Goal: Task Accomplishment & Management: Manage account settings

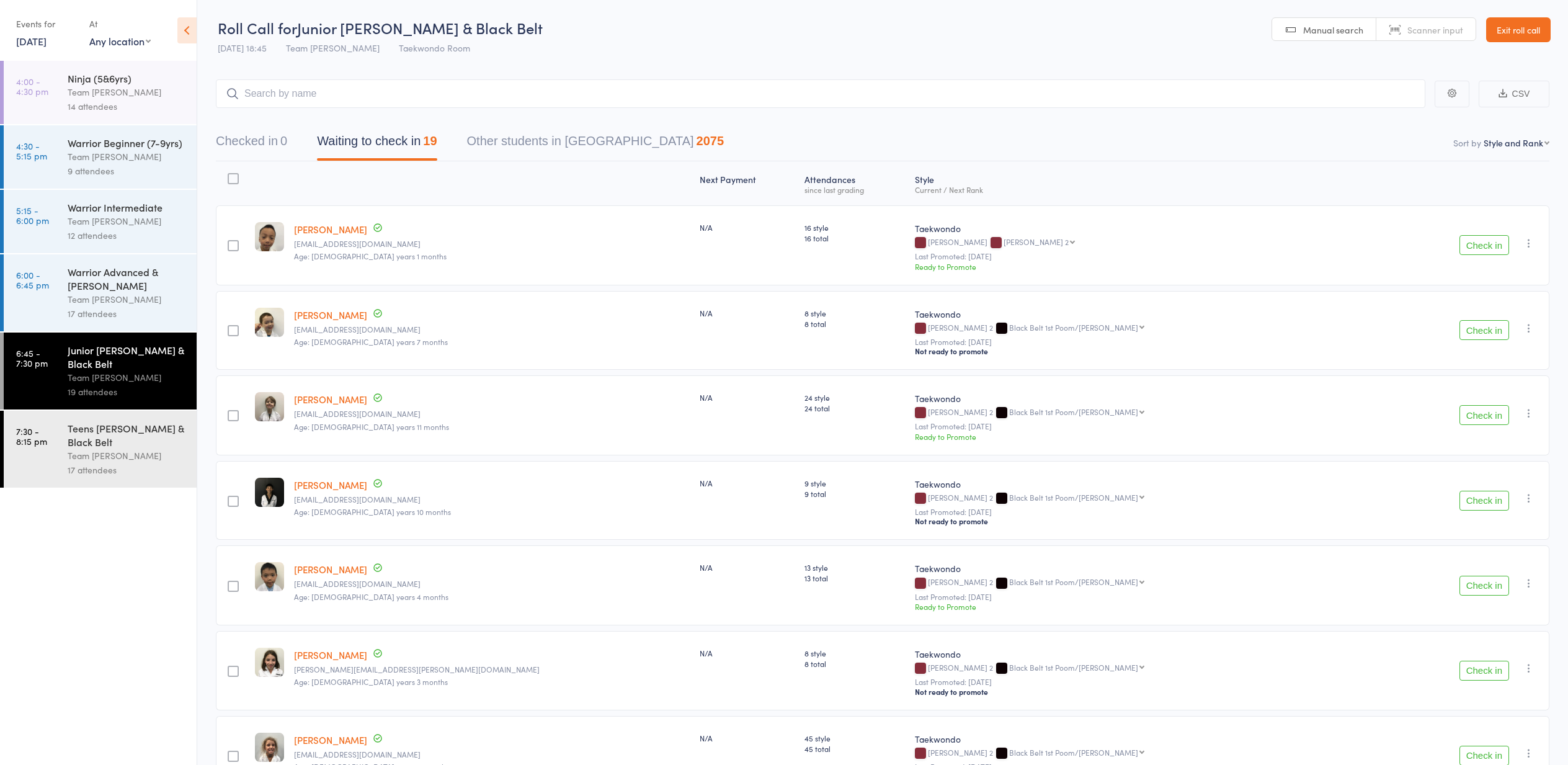
click at [704, 235] on div "N/A" at bounding box center [747, 245] width 105 height 80
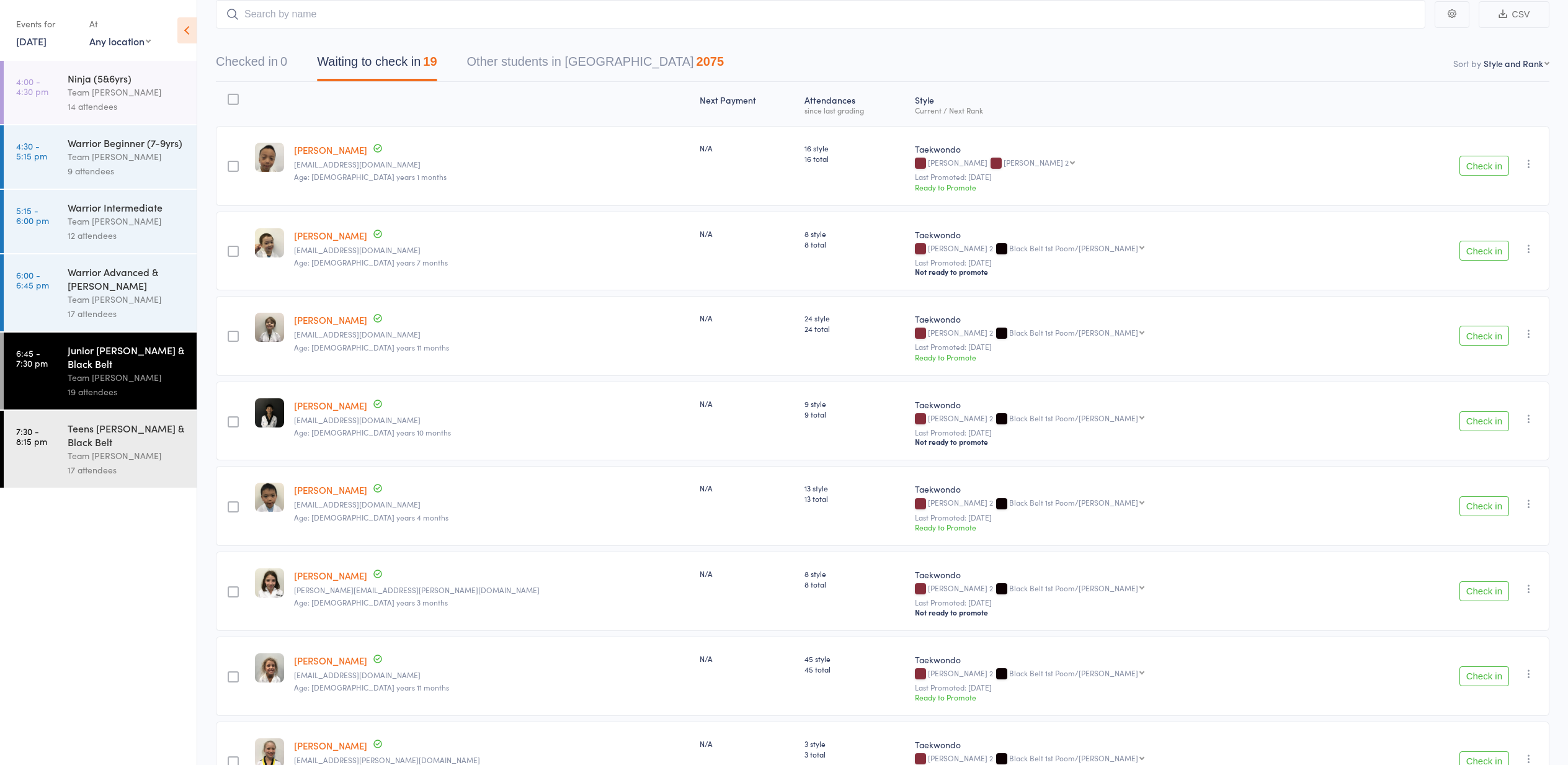
scroll to position [83, 0]
drag, startPoint x: 1482, startPoint y: 330, endPoint x: 1471, endPoint y: 329, distance: 11.0
click at [1480, 330] on button "Check in" at bounding box center [1484, 331] width 50 height 20
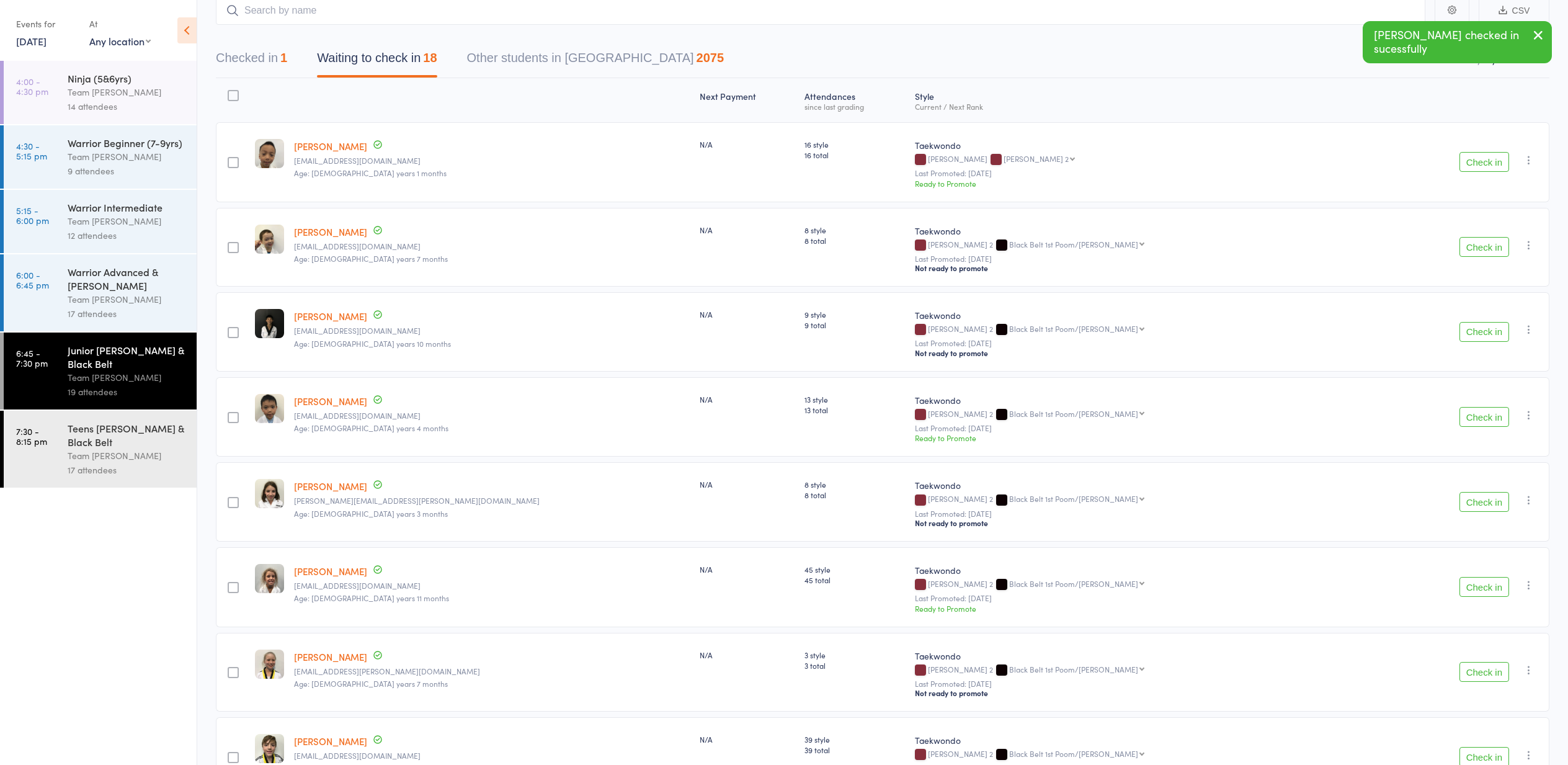
click at [1484, 330] on button "Check in" at bounding box center [1484, 331] width 50 height 20
click at [1483, 330] on button "Check in" at bounding box center [1484, 331] width 50 height 20
click at [1483, 331] on button "Check in" at bounding box center [1484, 331] width 50 height 20
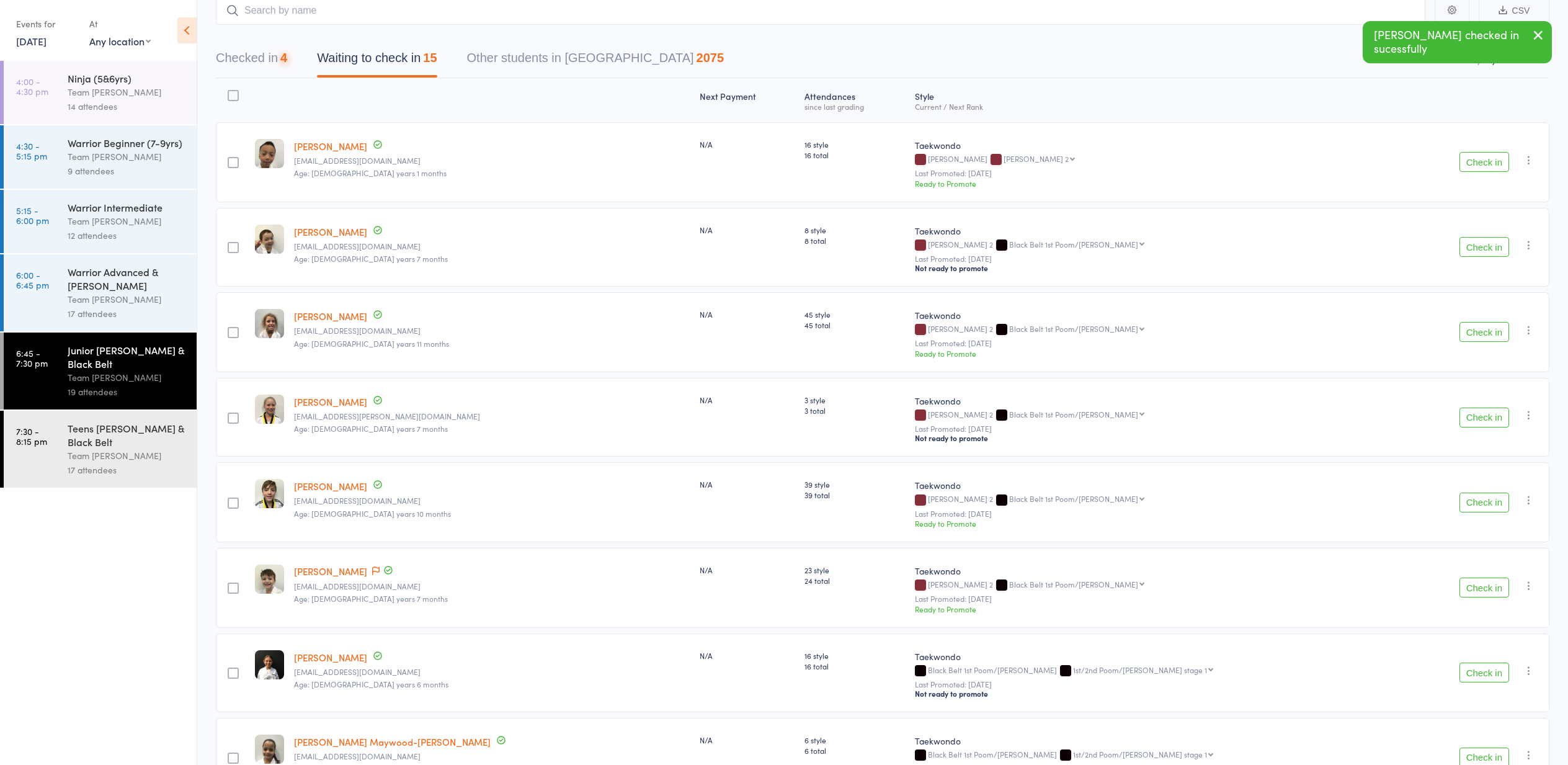
click at [1483, 331] on button "Check in" at bounding box center [1484, 331] width 50 height 20
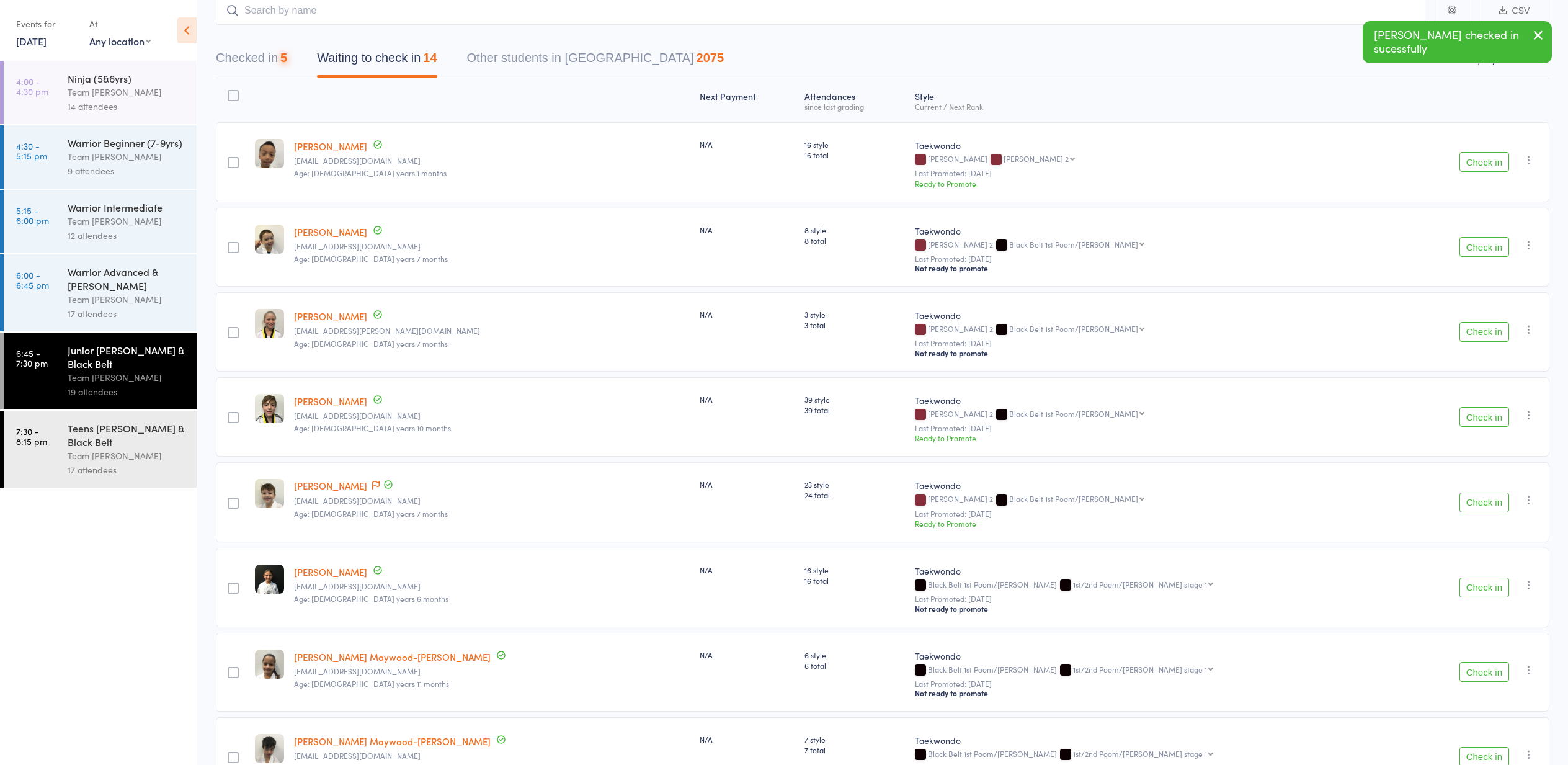
click at [1483, 331] on button "Check in" at bounding box center [1484, 331] width 50 height 20
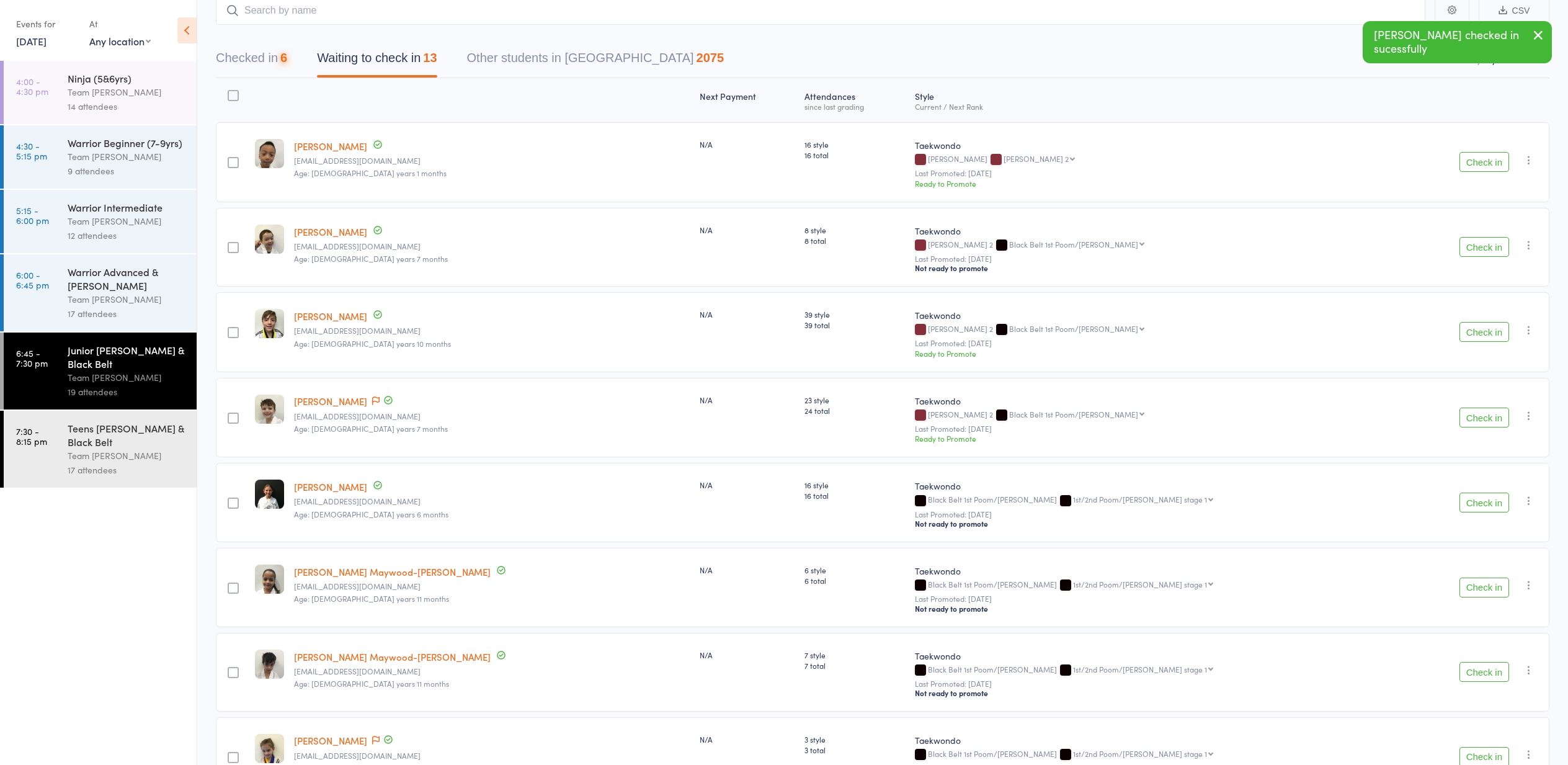
click at [1483, 331] on button "Check in" at bounding box center [1484, 331] width 50 height 20
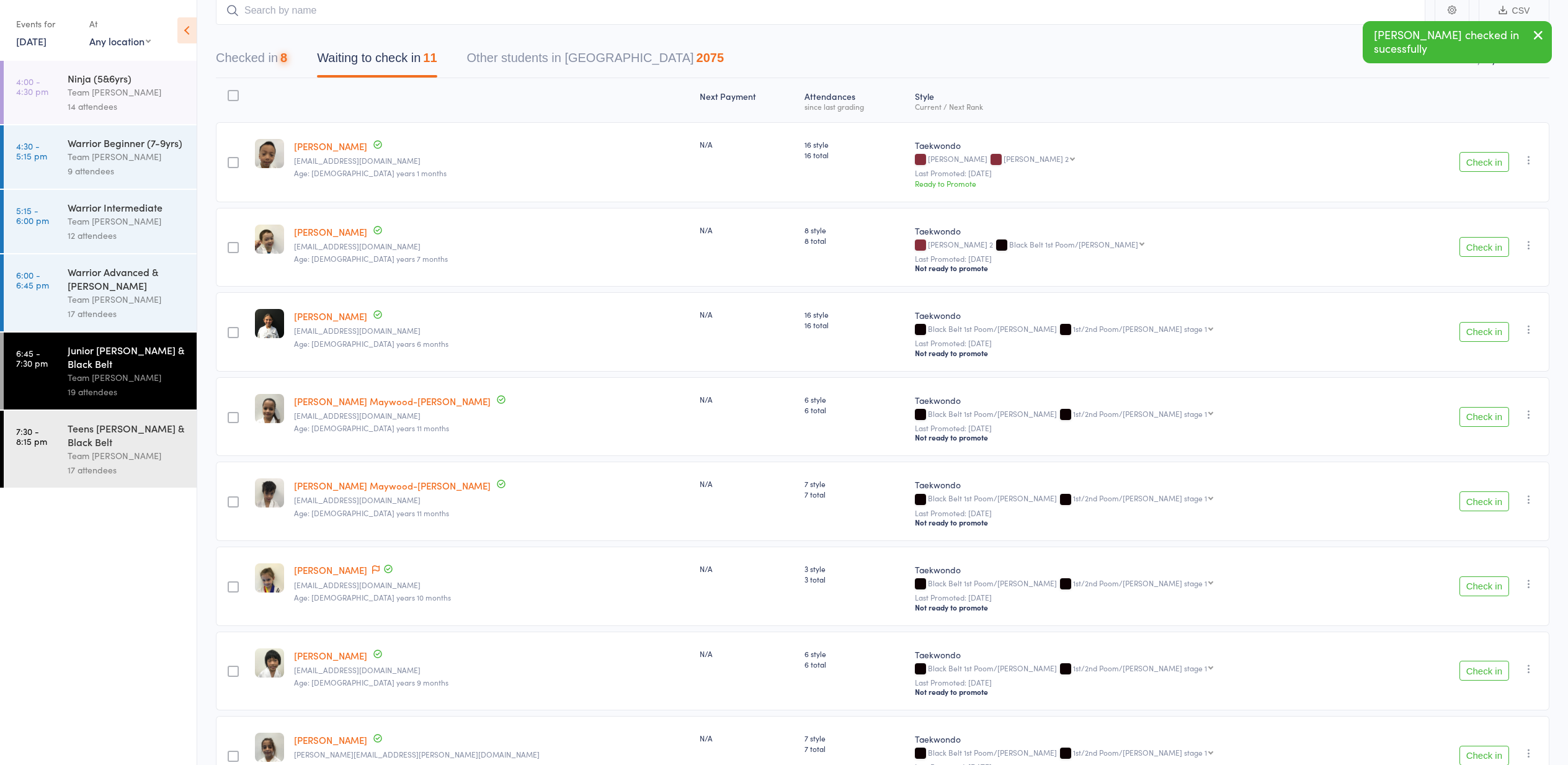
click at [1483, 331] on button "Check in" at bounding box center [1484, 331] width 50 height 20
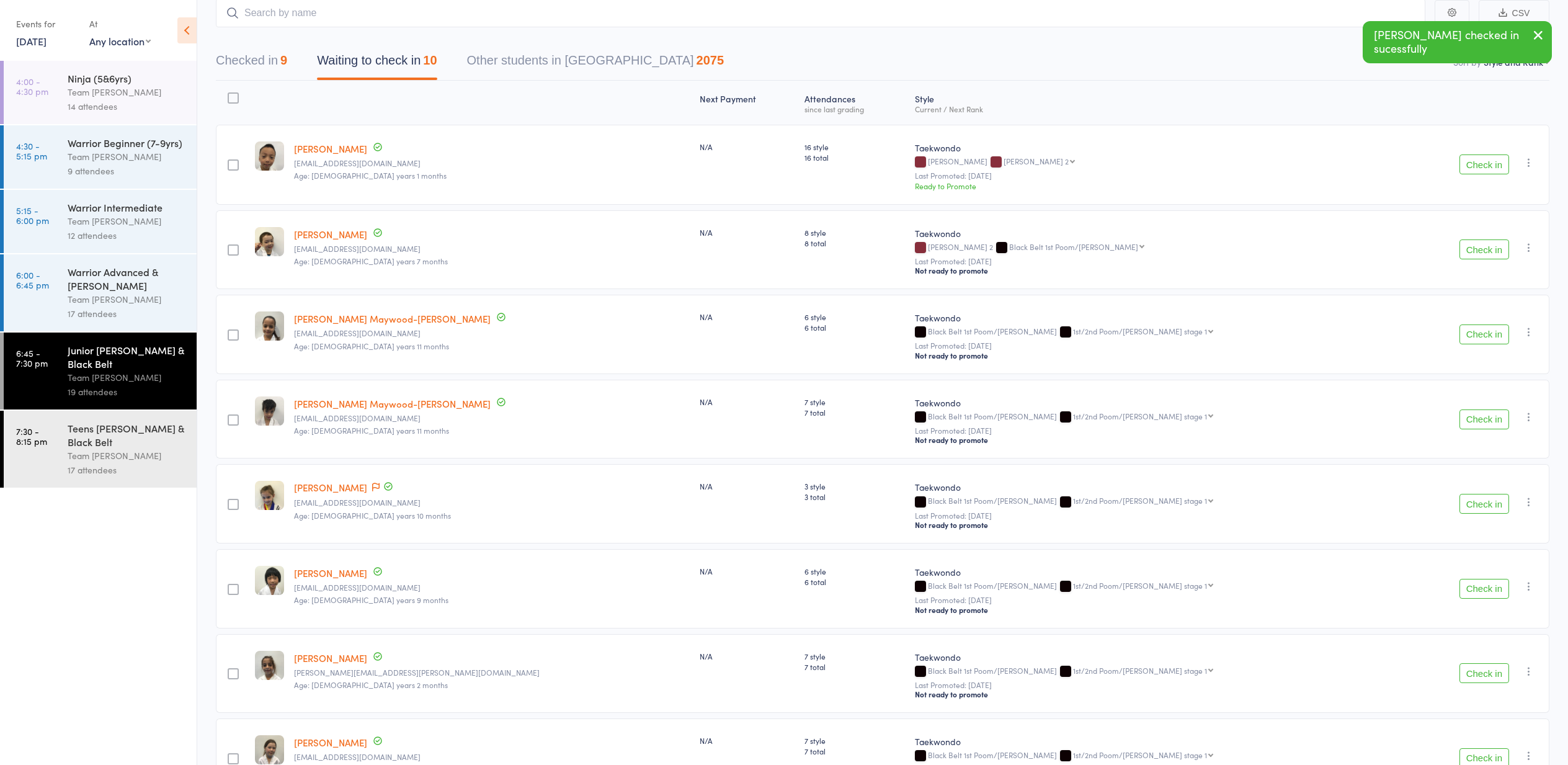
click at [1483, 331] on button "Check in" at bounding box center [1484, 333] width 50 height 20
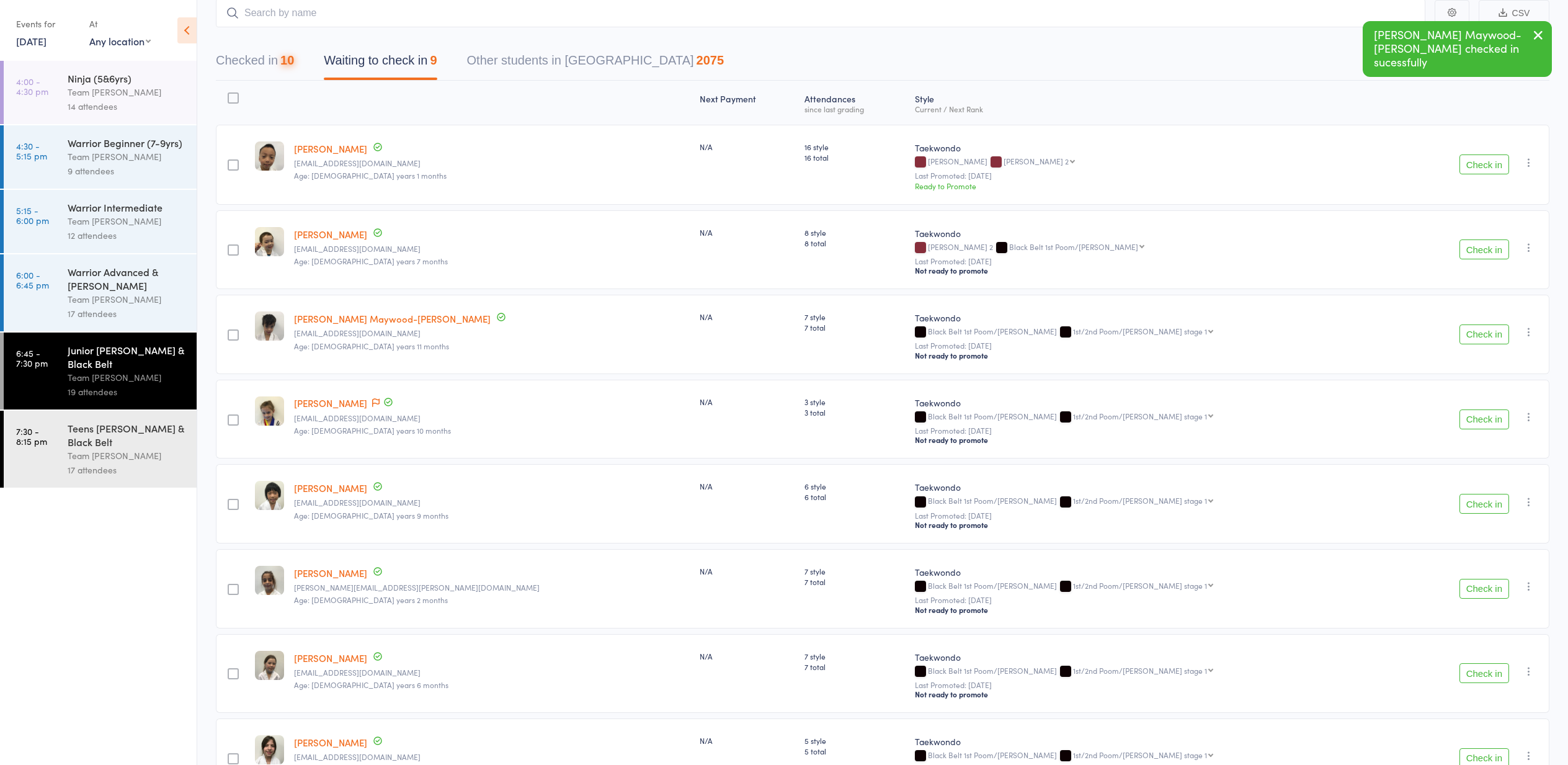
click at [1483, 331] on button "Check in" at bounding box center [1484, 333] width 50 height 20
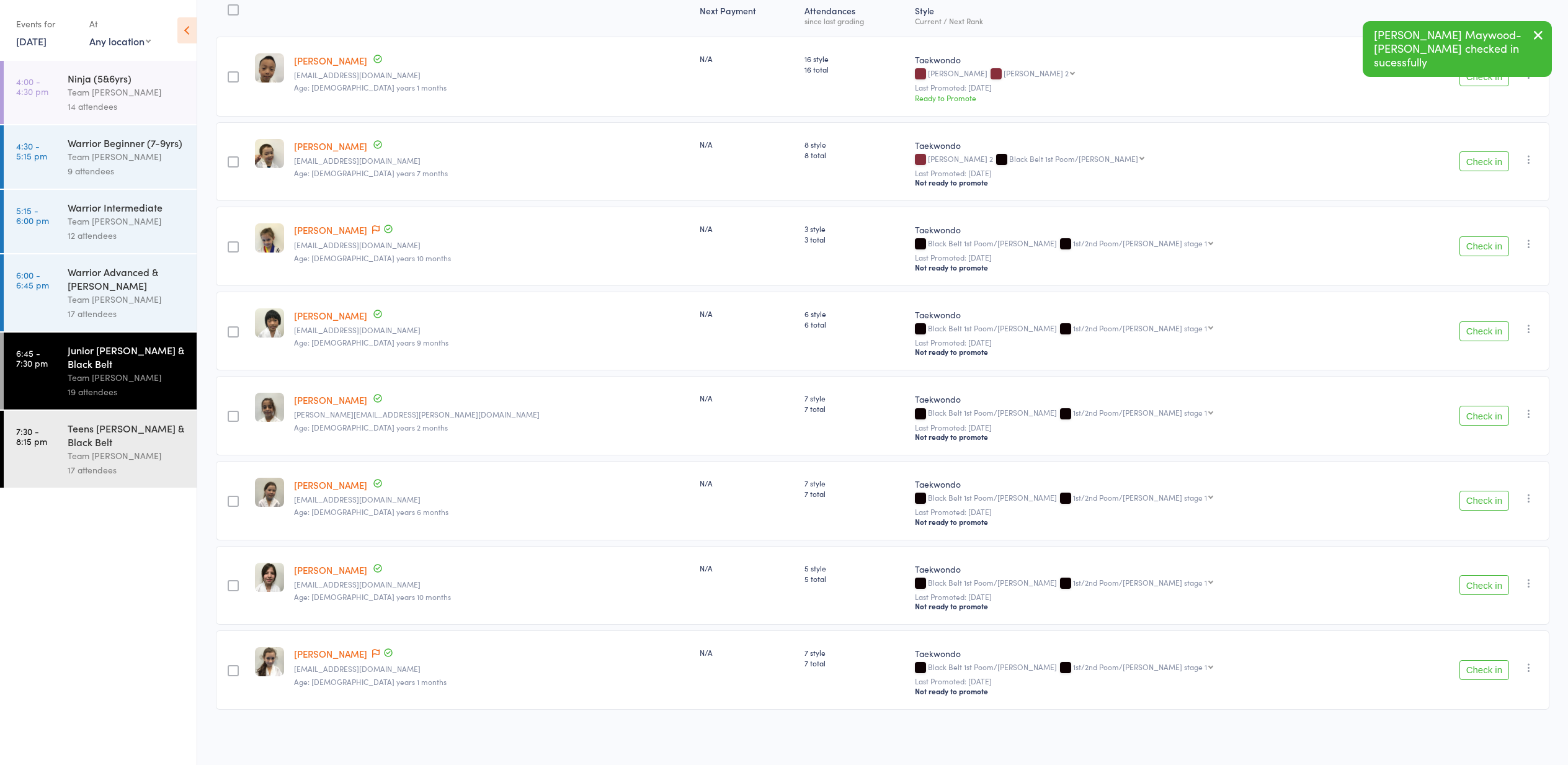
scroll to position [171, 0]
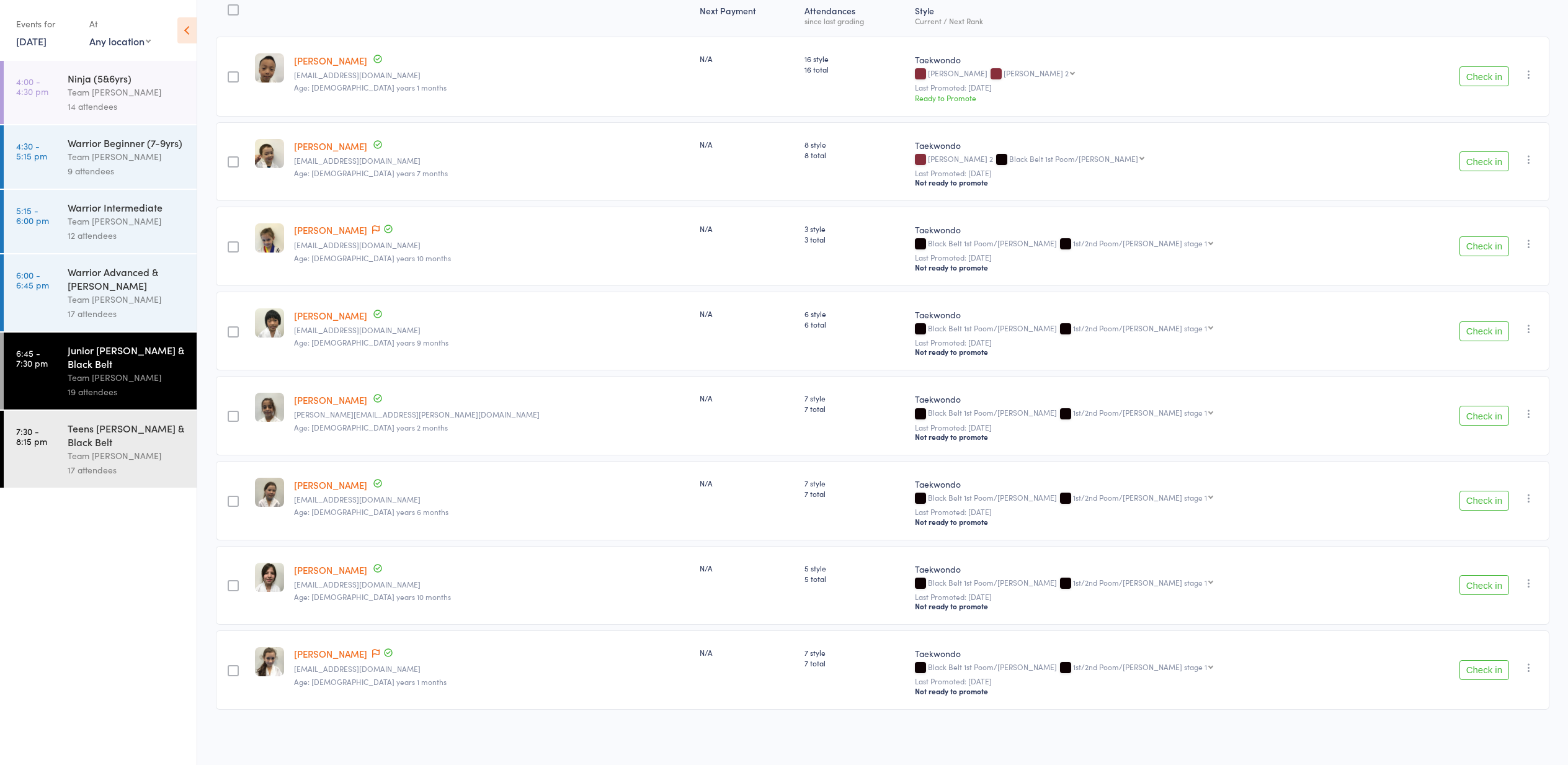
click at [1483, 589] on button "Check in" at bounding box center [1484, 584] width 50 height 20
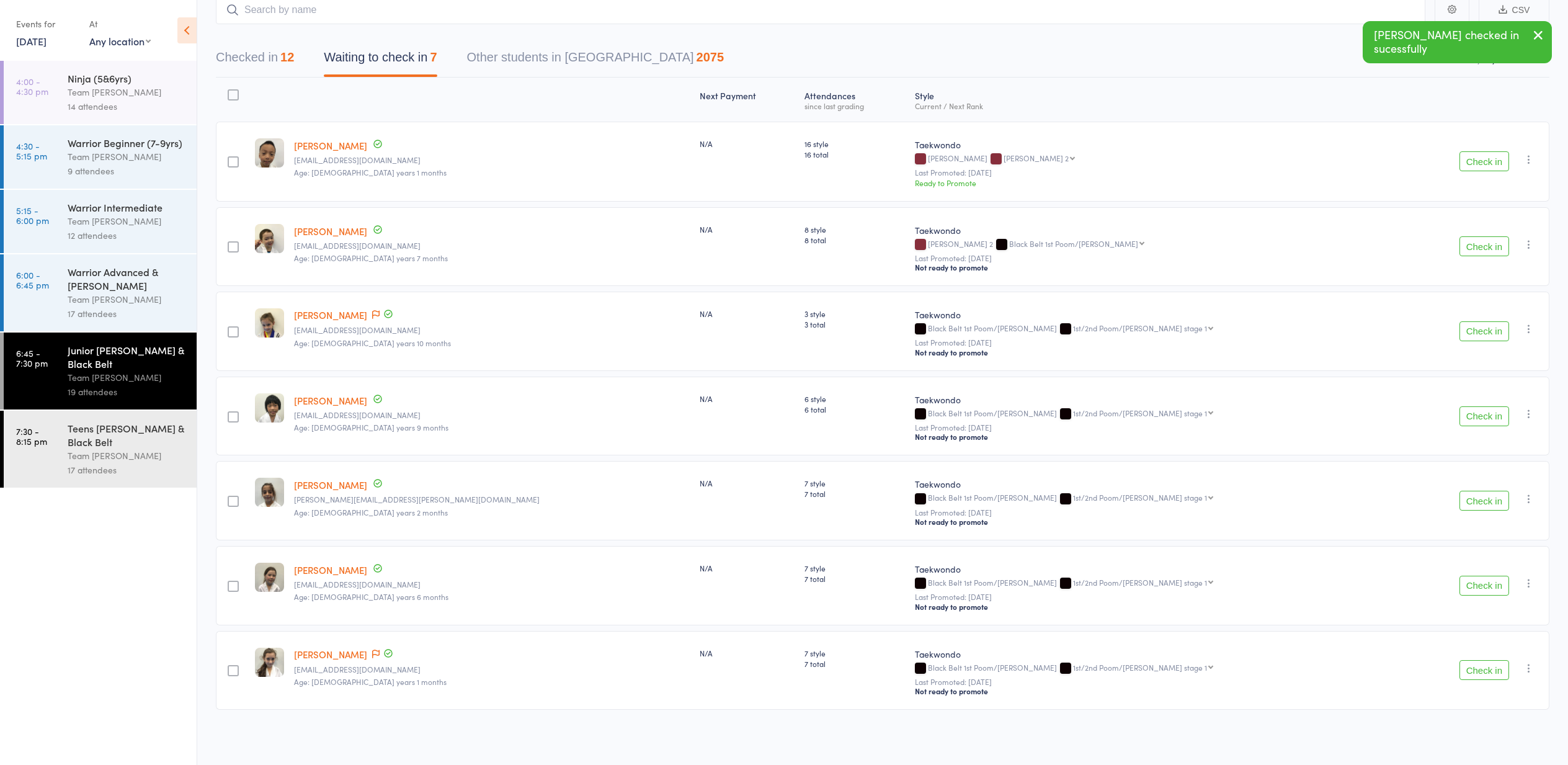
click at [1484, 667] on button "Check in" at bounding box center [1484, 669] width 50 height 20
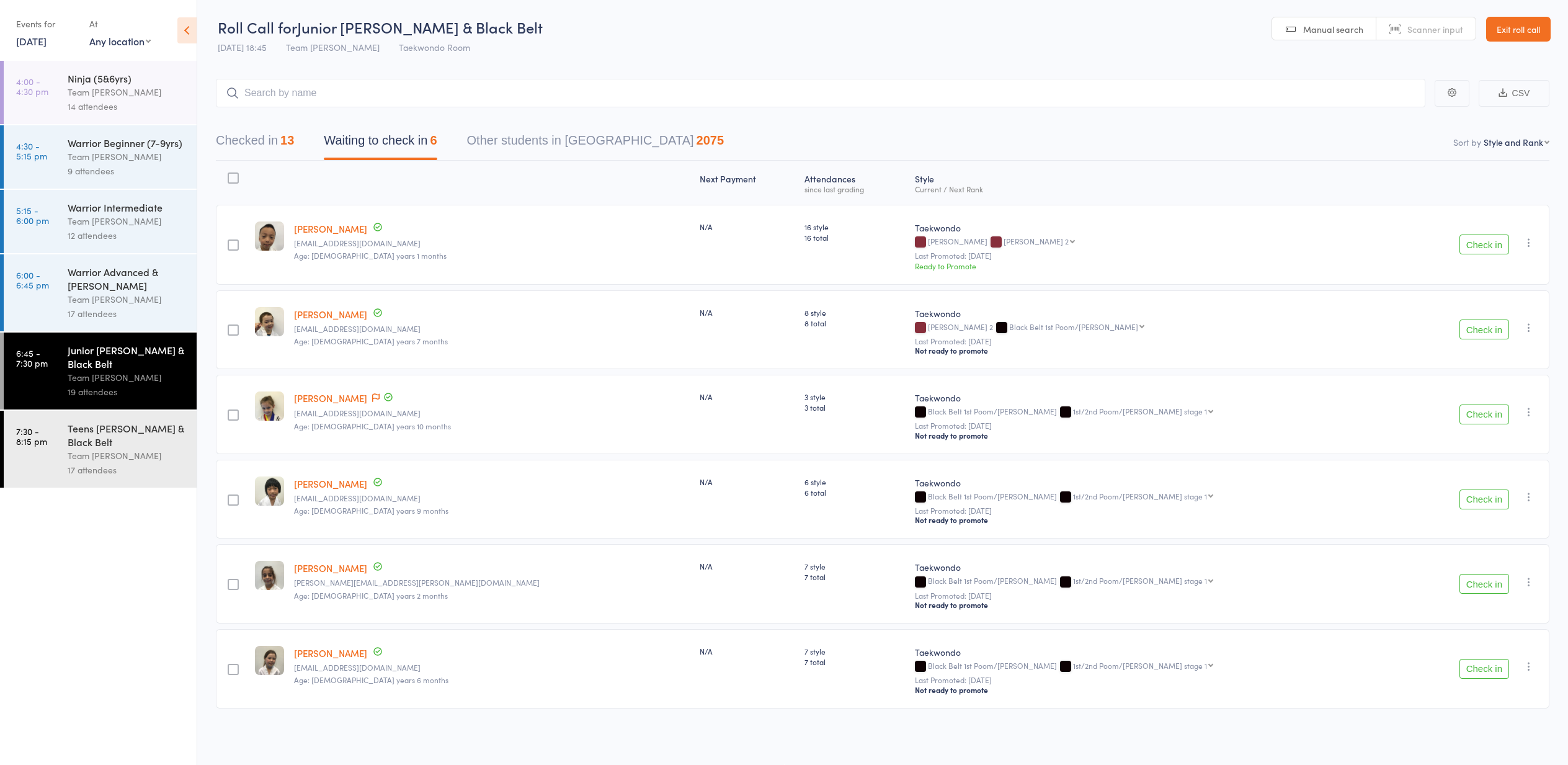
click at [101, 460] on div "Team [PERSON_NAME]" at bounding box center [127, 455] width 119 height 14
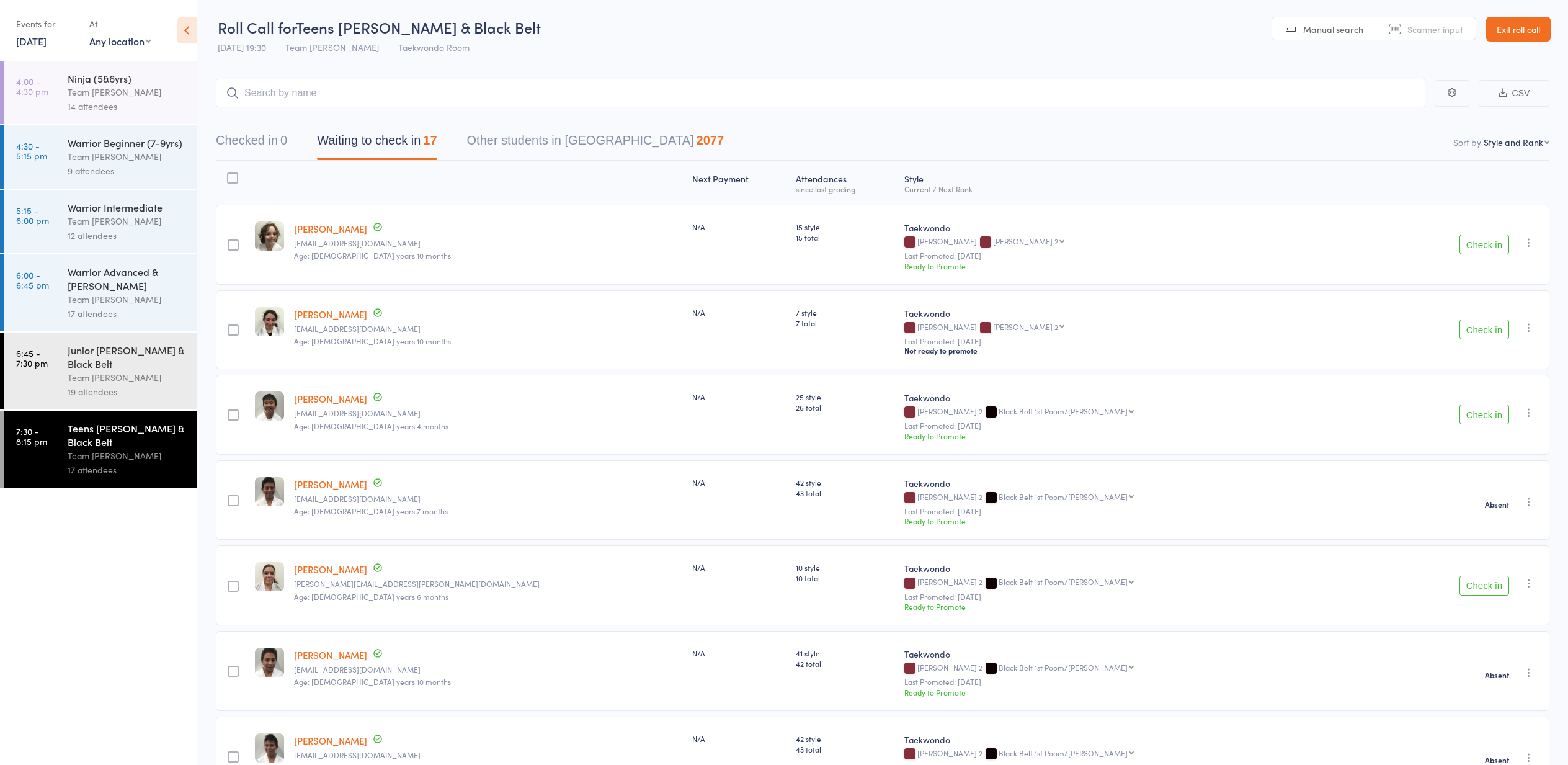
click at [1478, 243] on button "Check in" at bounding box center [1484, 244] width 50 height 20
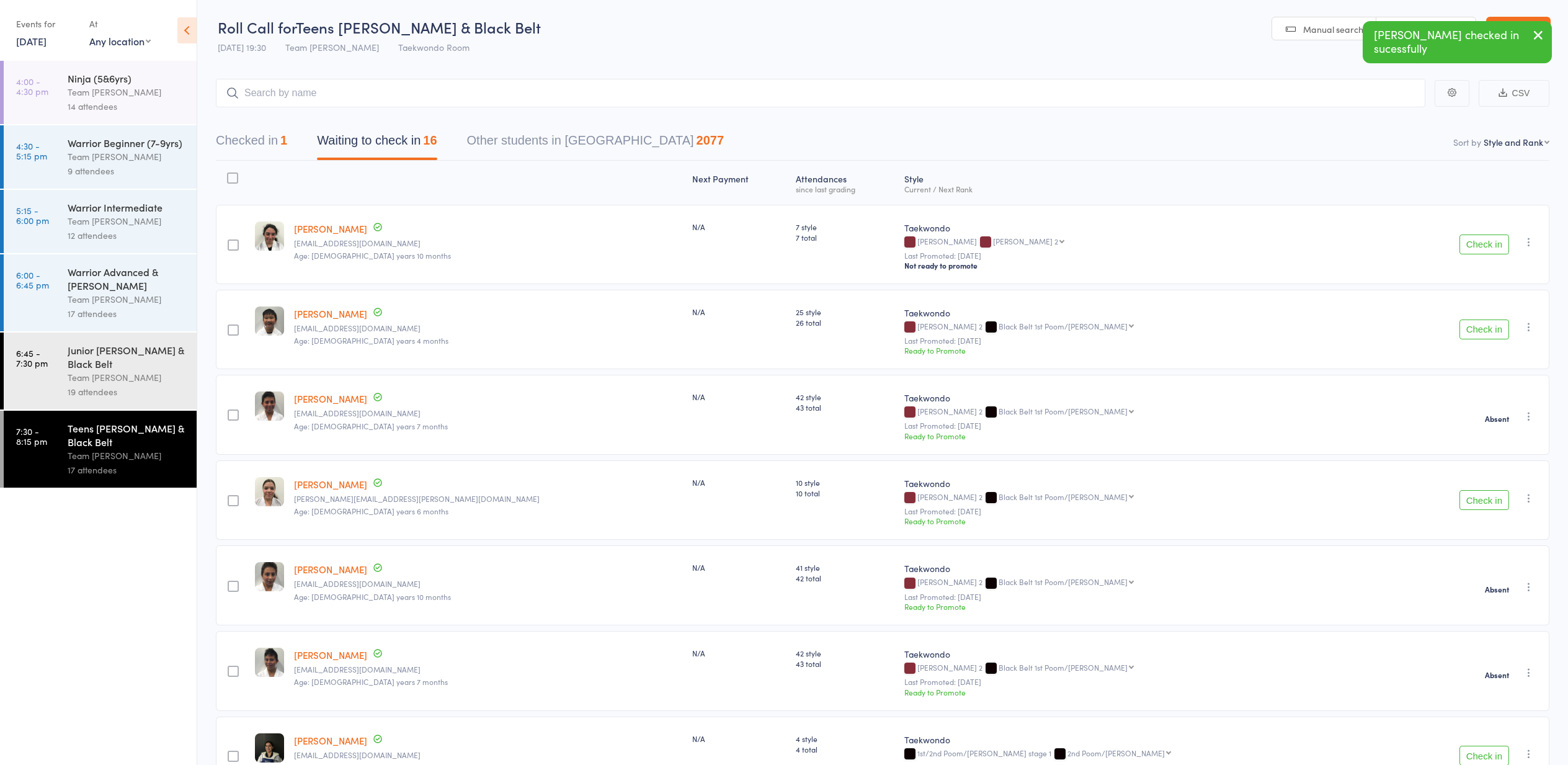
click at [1478, 333] on button "Check in" at bounding box center [1484, 329] width 50 height 20
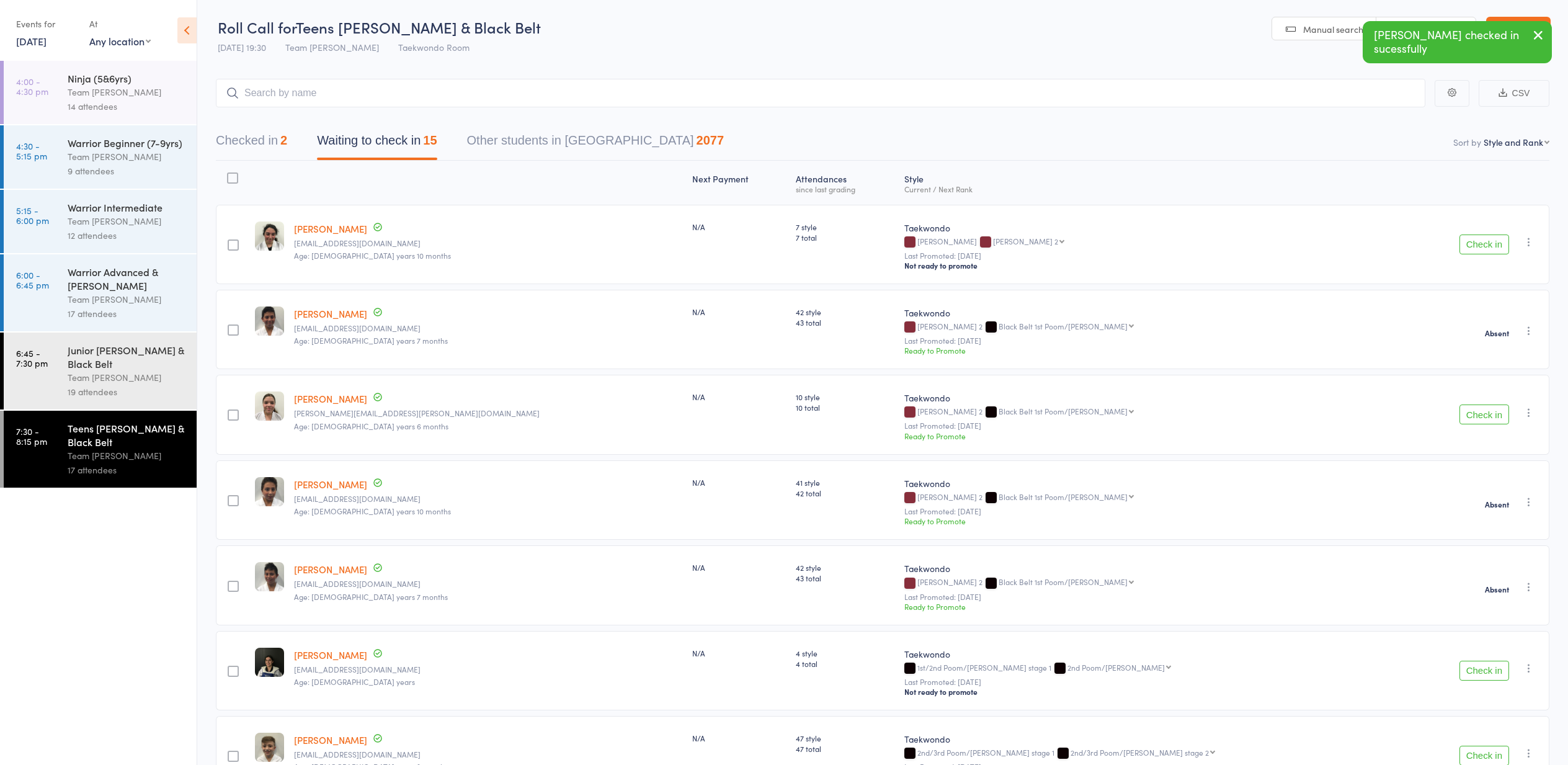
drag, startPoint x: 1487, startPoint y: 411, endPoint x: 1481, endPoint y: 412, distance: 6.1
click at [1486, 411] on button "Check in" at bounding box center [1484, 414] width 50 height 20
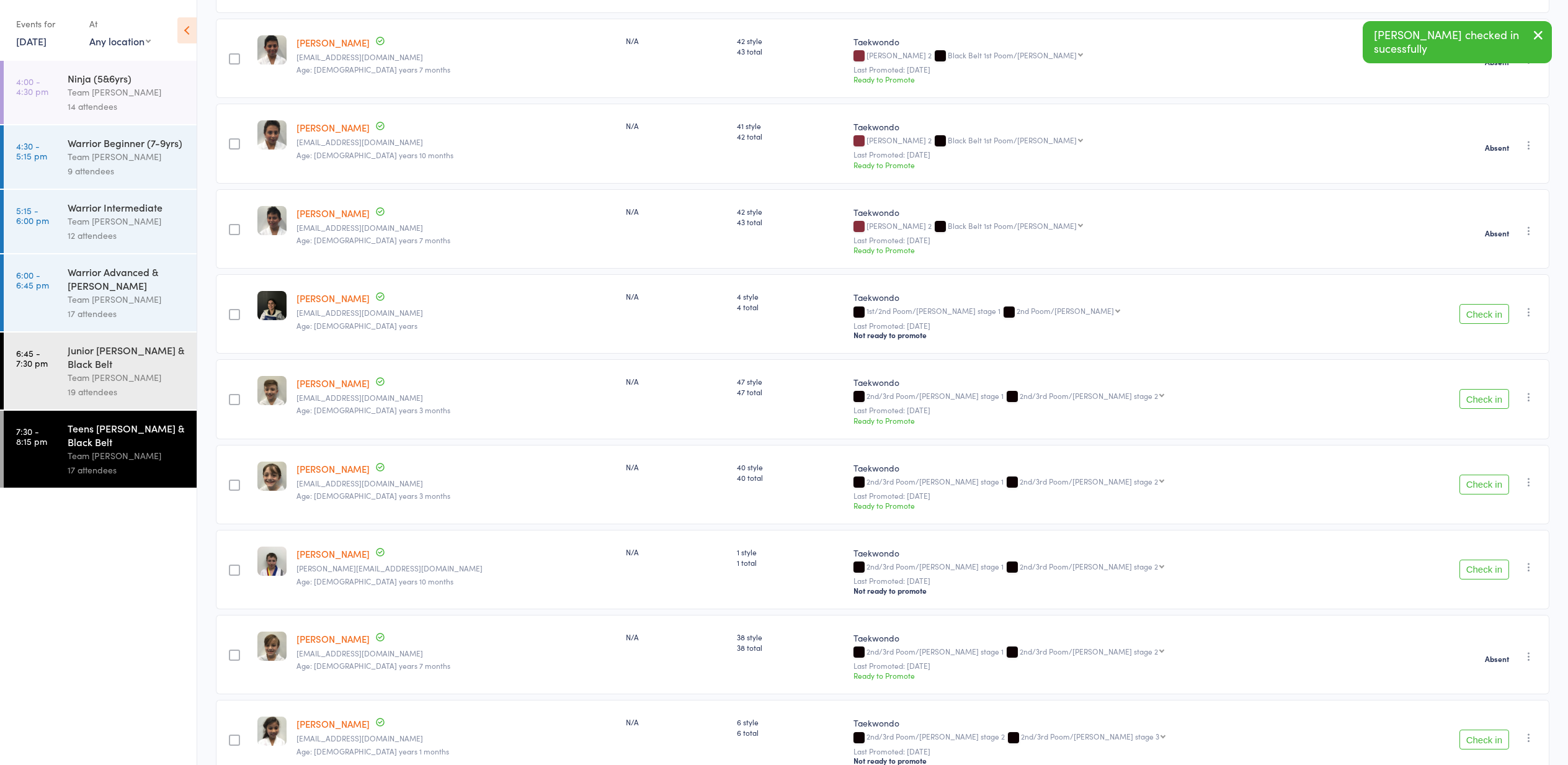
scroll to position [274, 0]
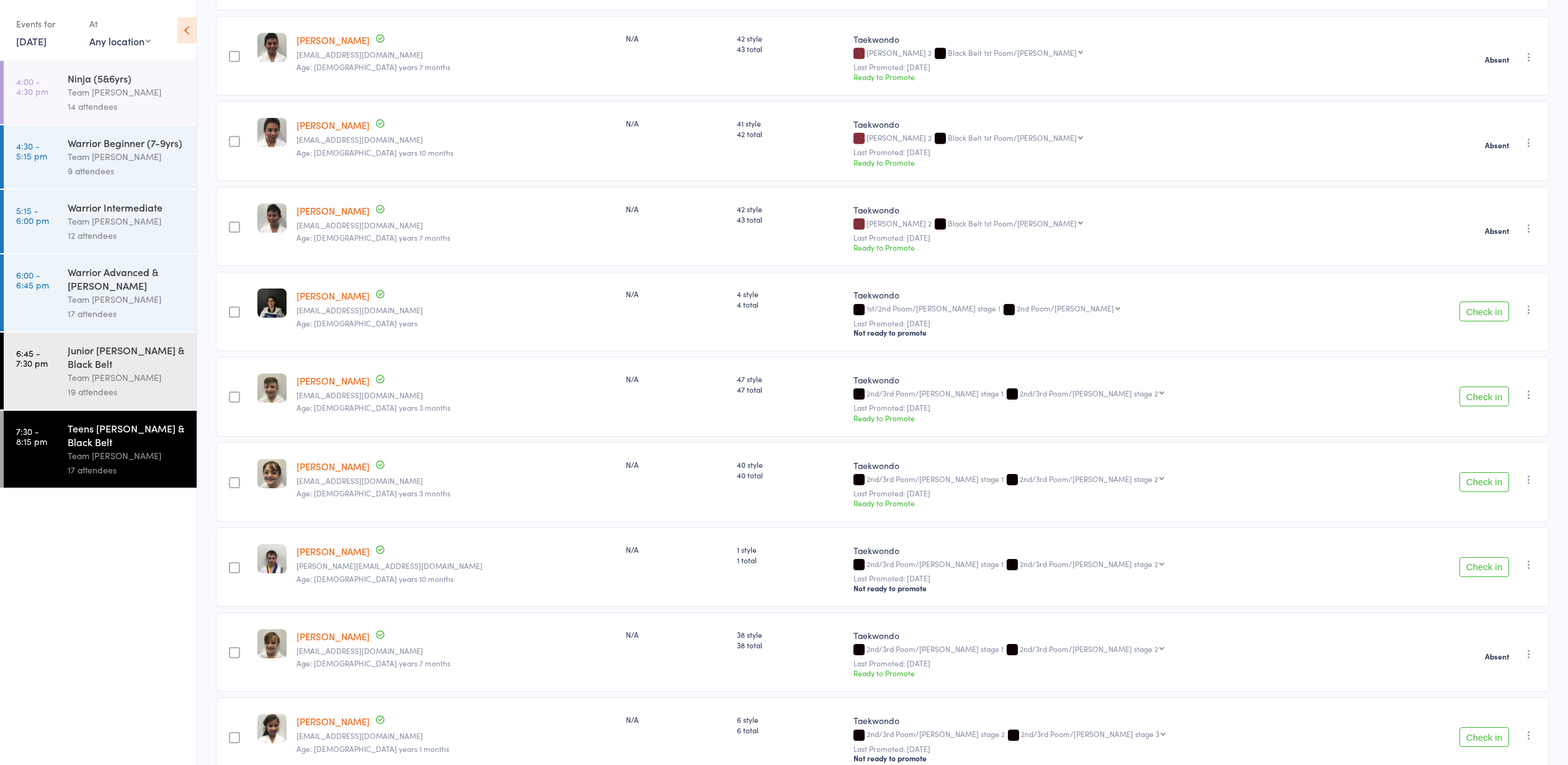
click at [1477, 393] on button "Check in" at bounding box center [1484, 396] width 50 height 20
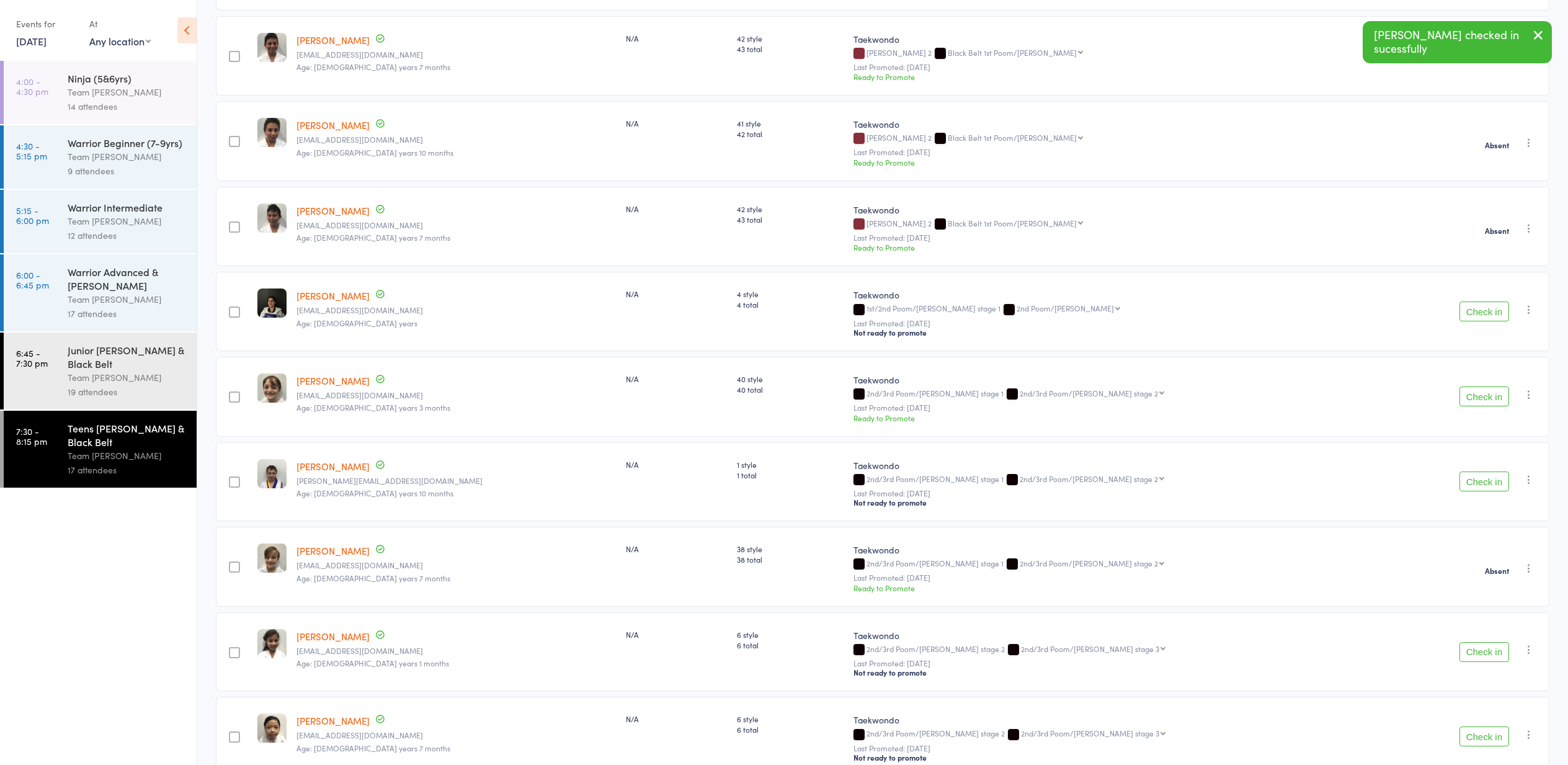
click at [1481, 394] on button "Check in" at bounding box center [1484, 396] width 50 height 20
click at [1477, 394] on button "Check in" at bounding box center [1484, 396] width 50 height 20
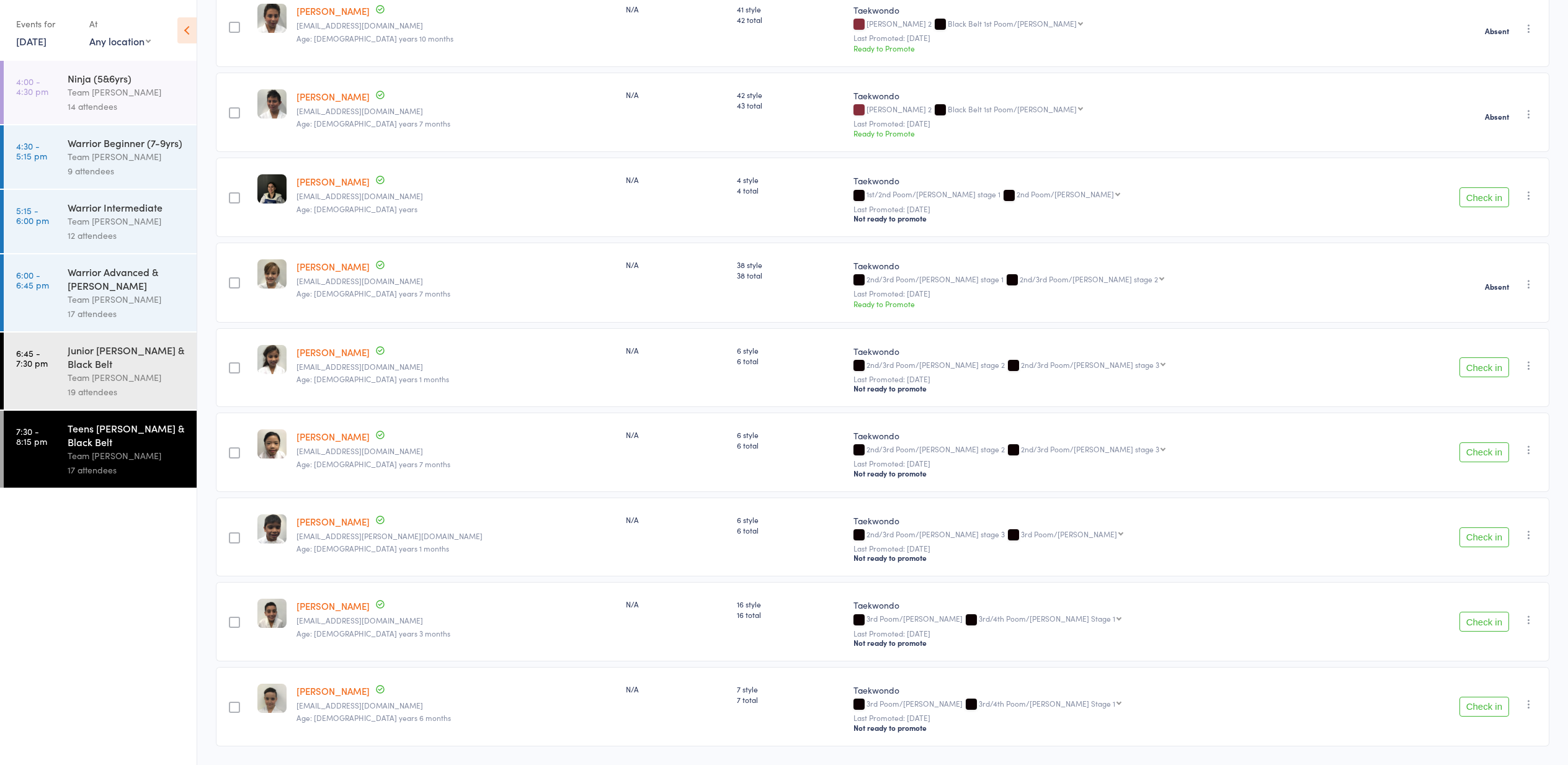
scroll to position [397, 0]
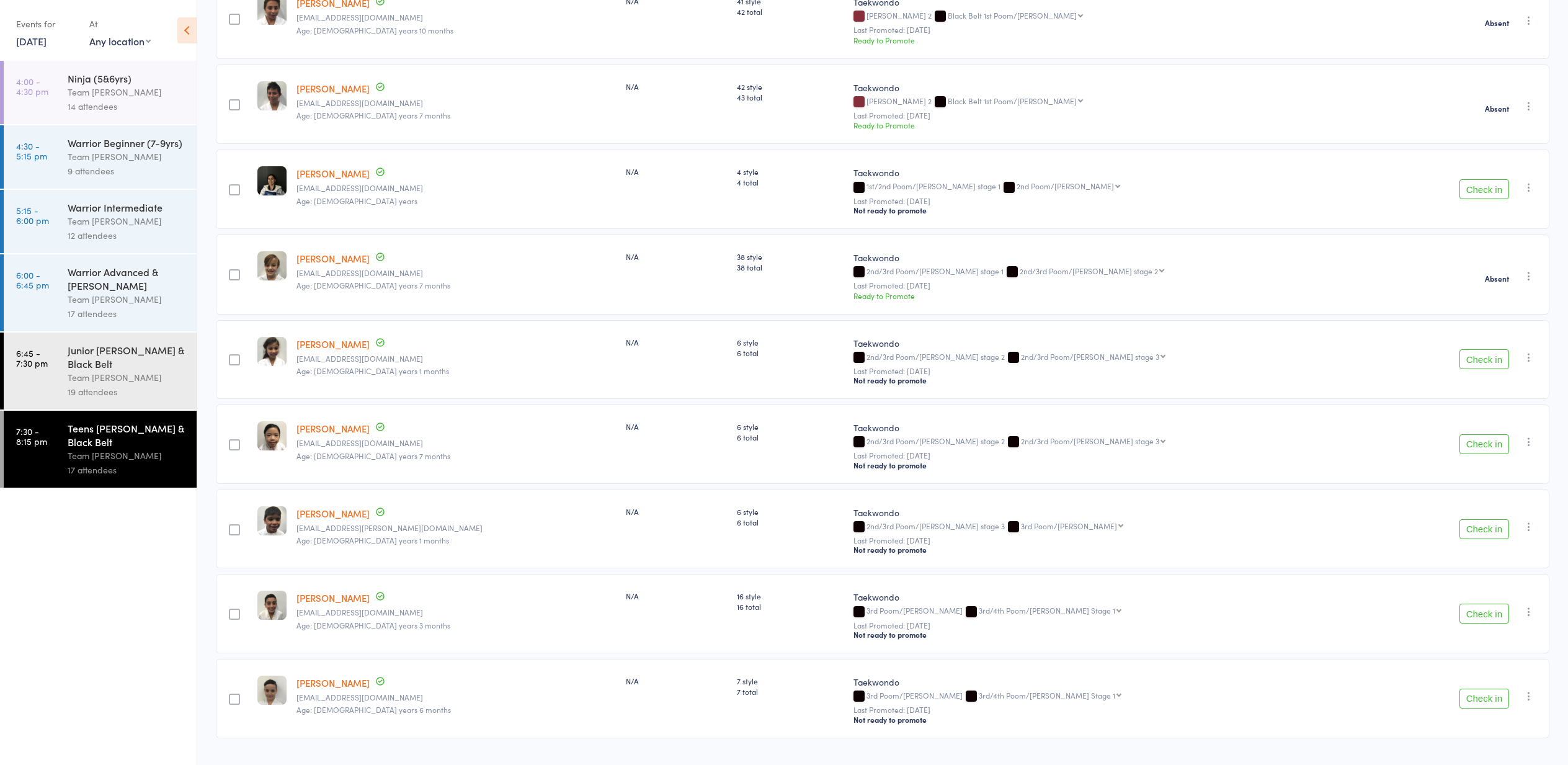
click at [1483, 358] on button "Check in" at bounding box center [1484, 358] width 50 height 20
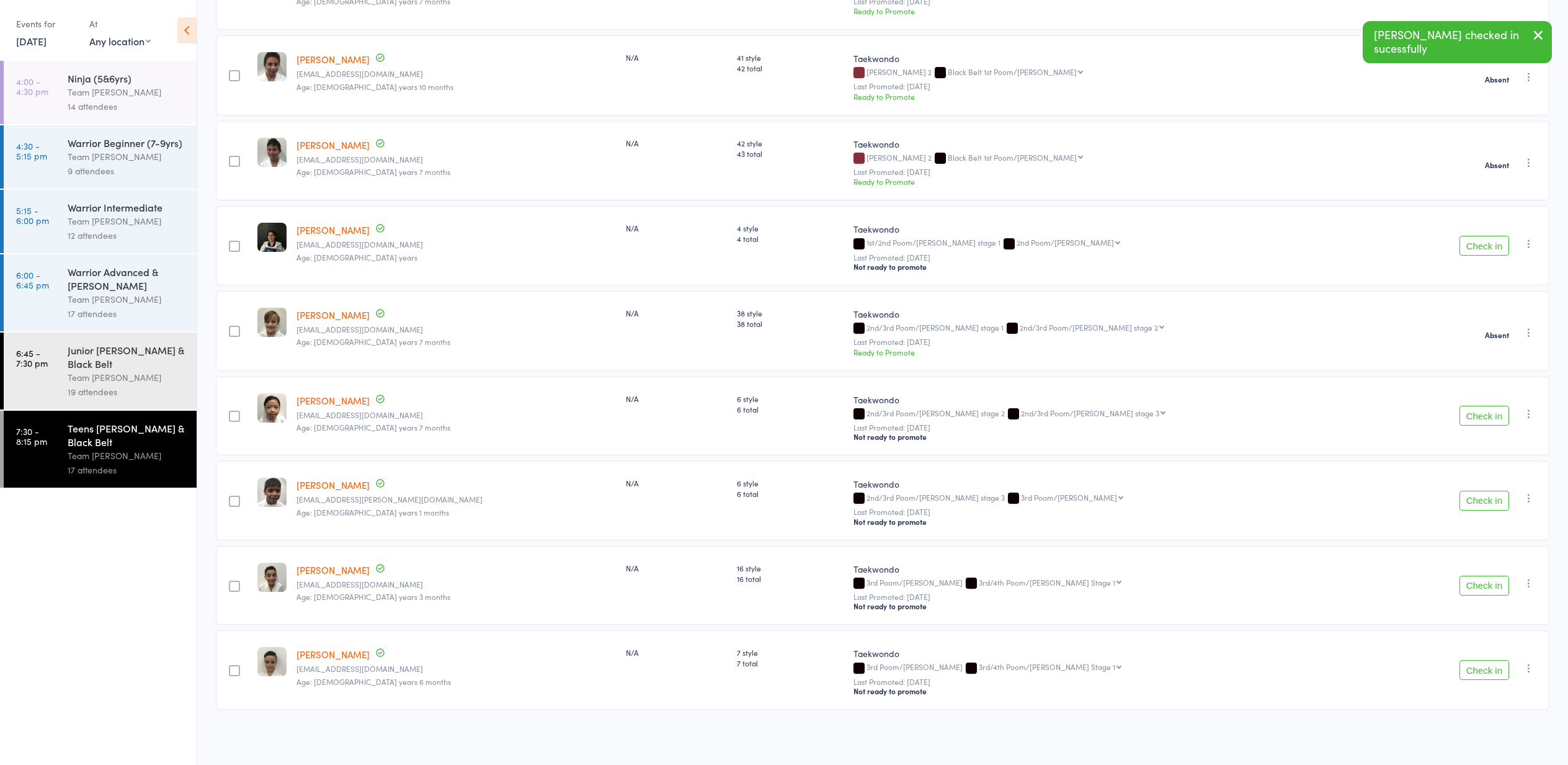
click at [1484, 498] on button "Check in" at bounding box center [1484, 500] width 50 height 20
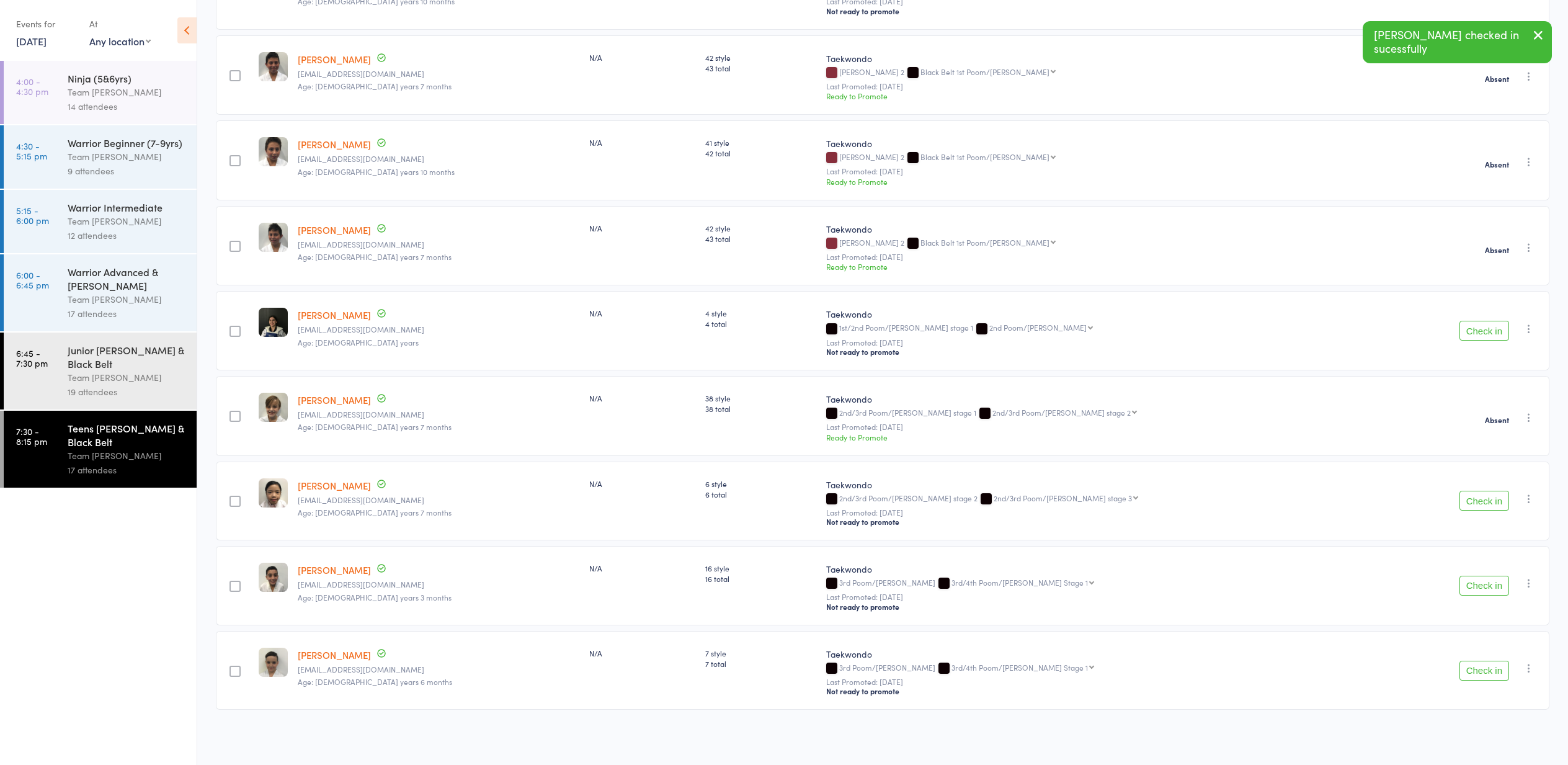
scroll to position [256, 0]
click at [1484, 582] on button "Check in" at bounding box center [1484, 585] width 50 height 20
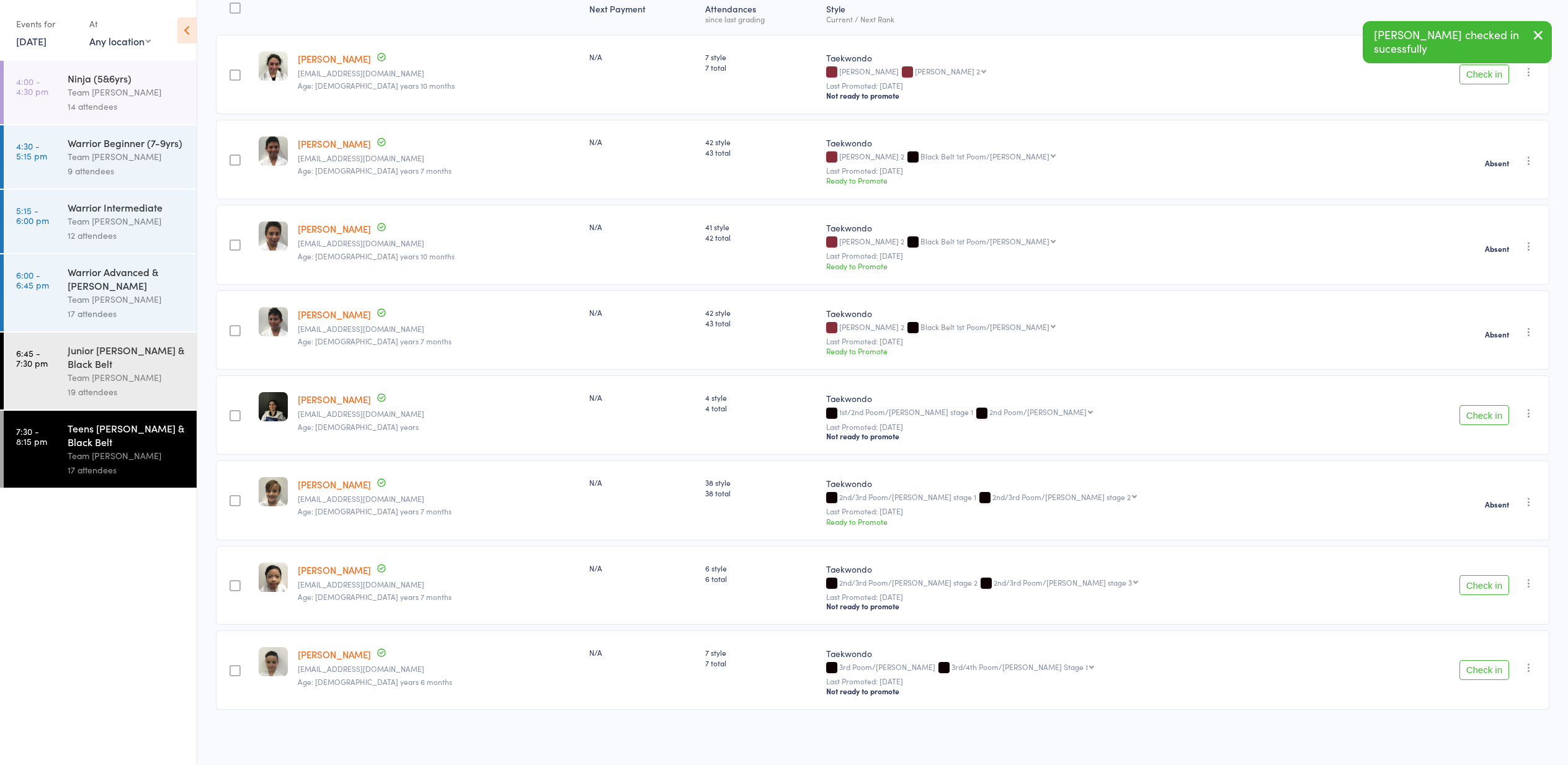
click at [1485, 667] on button "Check in" at bounding box center [1484, 669] width 50 height 20
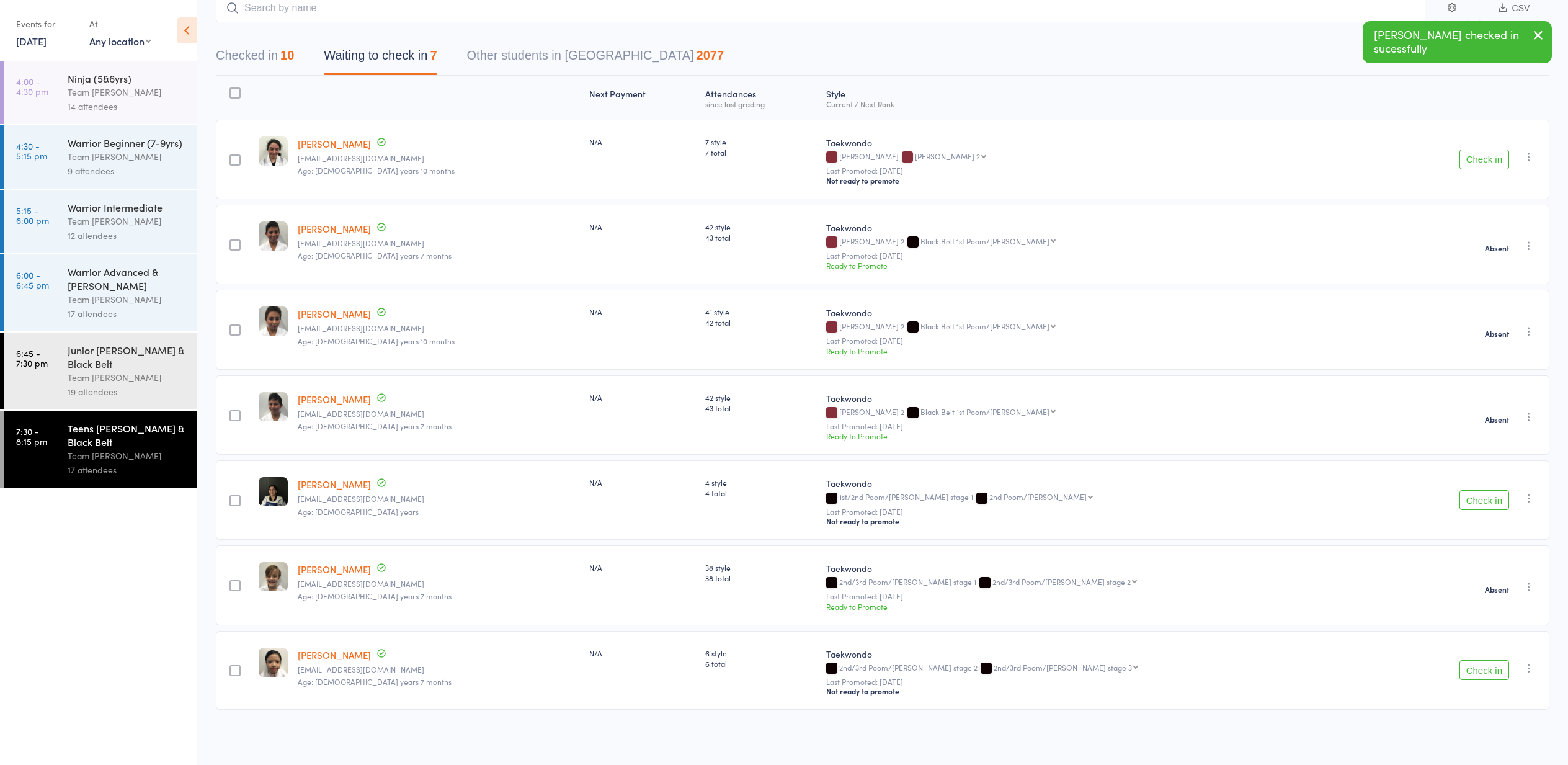
click at [104, 361] on div "Junior Cho Dan Bo & Black Belt" at bounding box center [127, 356] width 119 height 27
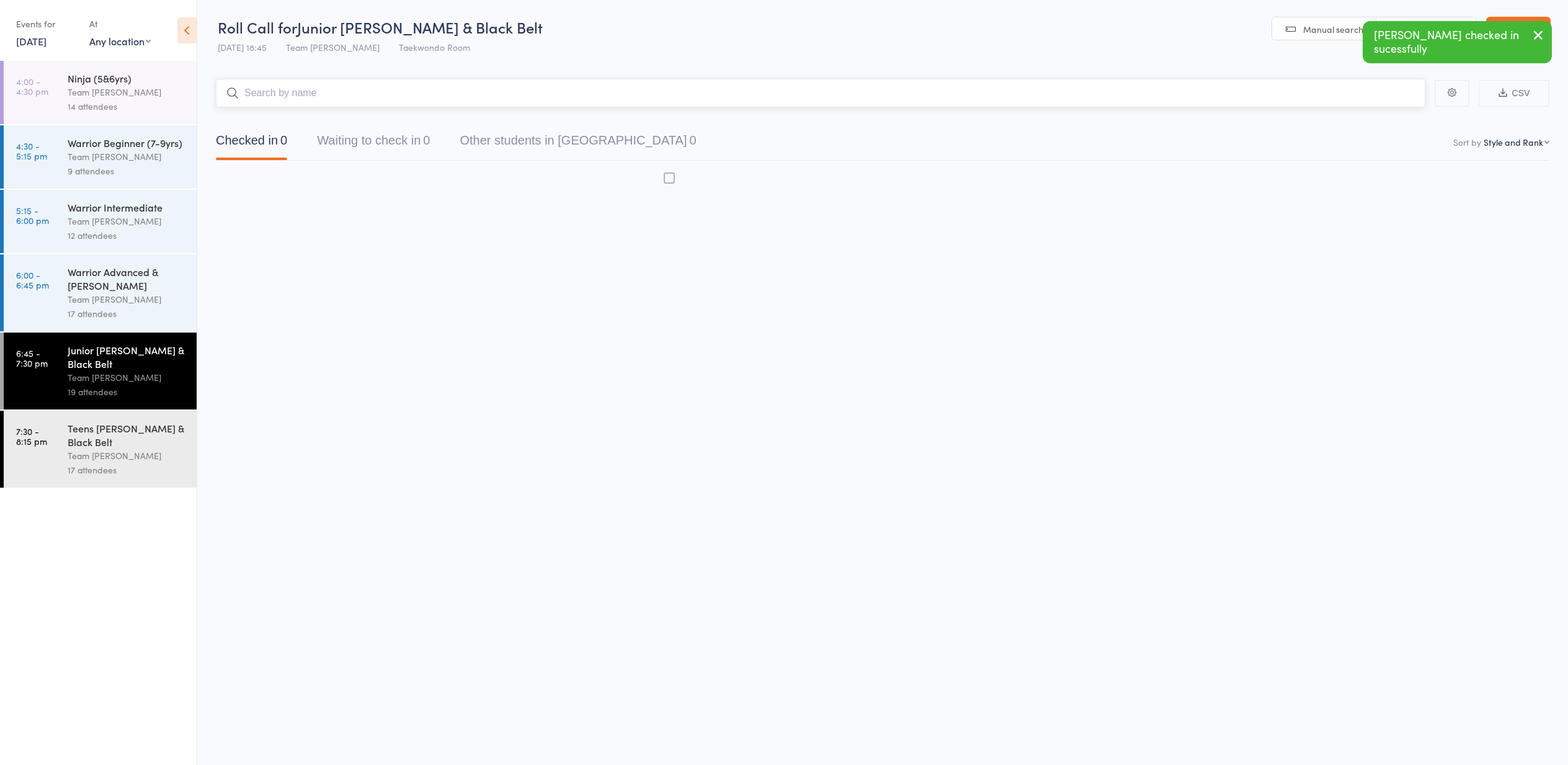
scroll to position [1, 0]
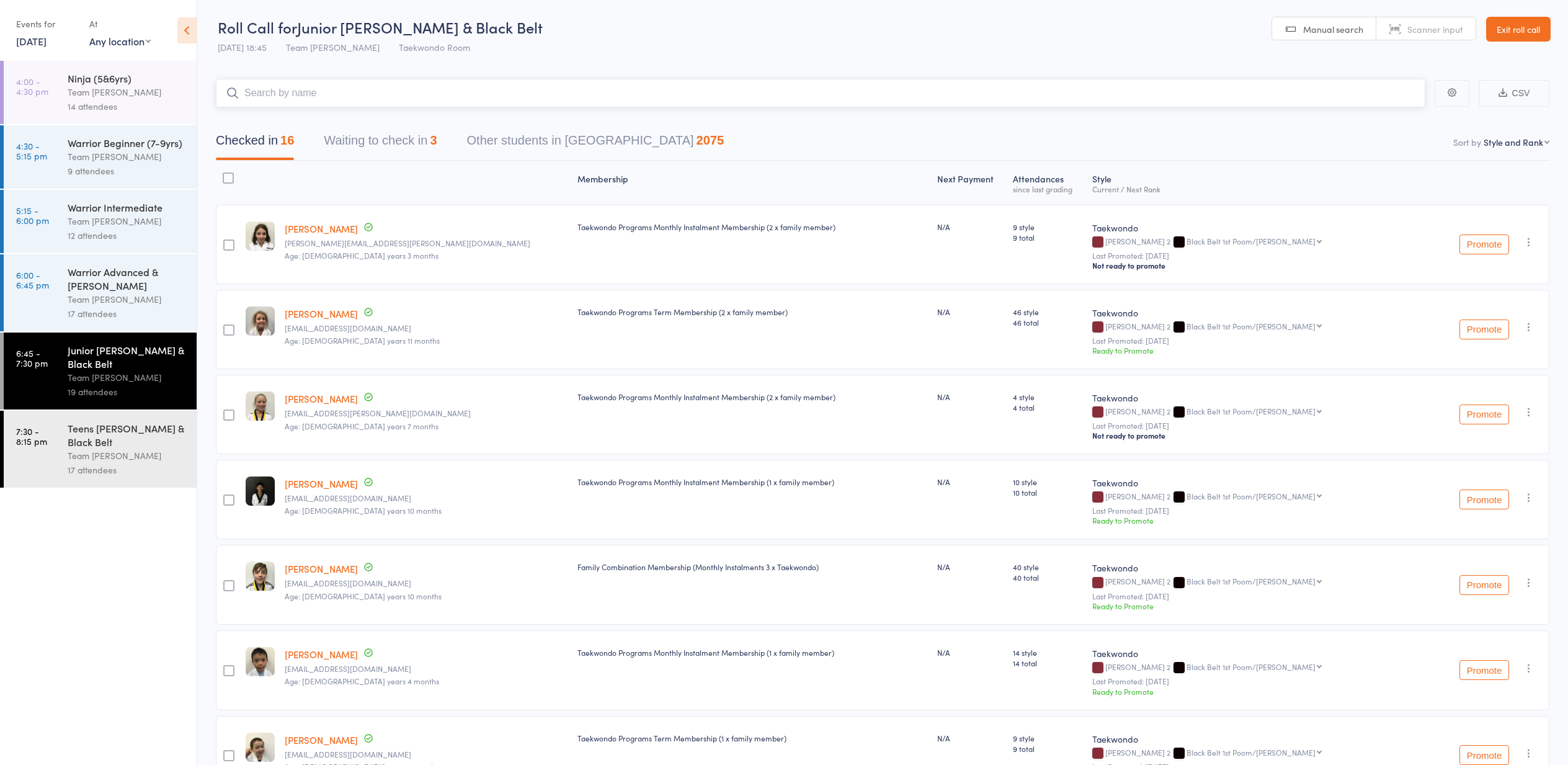
click at [361, 143] on button "Waiting to check in 3" at bounding box center [380, 144] width 113 height 33
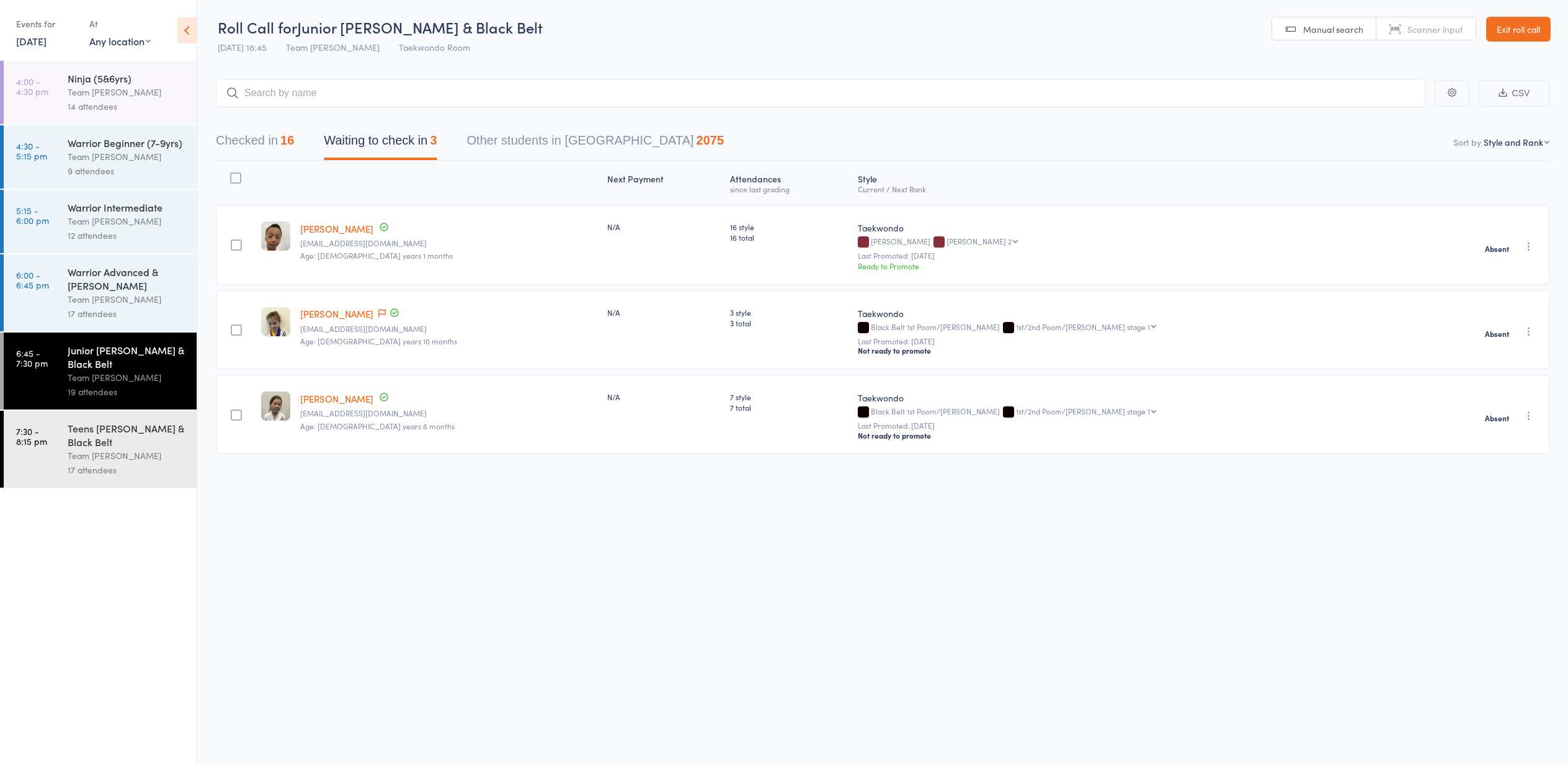
click at [144, 455] on div "Team [PERSON_NAME]" at bounding box center [127, 455] width 119 height 14
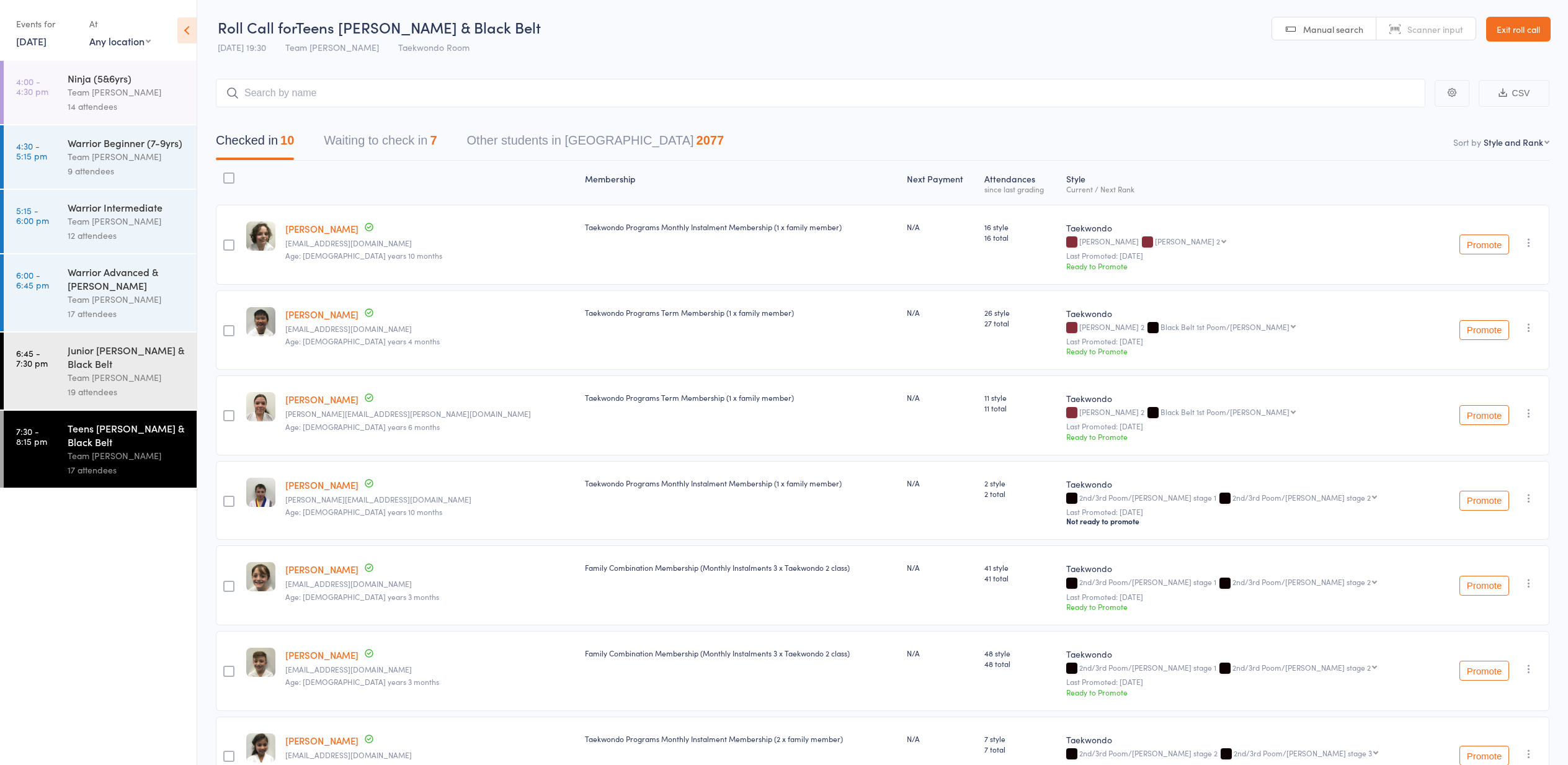
click at [379, 141] on button "Waiting to check in 7" at bounding box center [380, 144] width 113 height 33
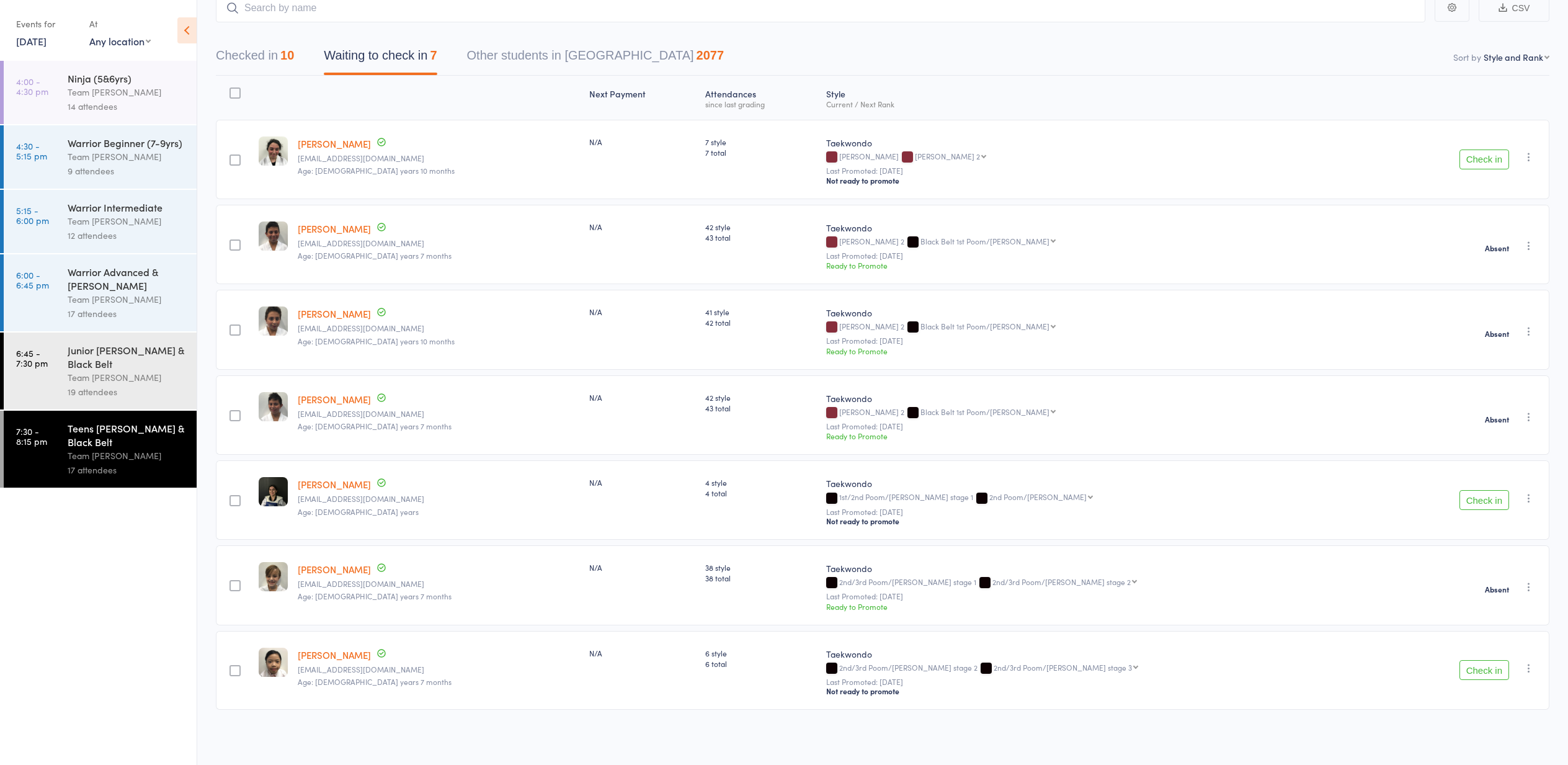
scroll to position [86, 0]
click at [1529, 158] on icon "button" at bounding box center [1529, 157] width 12 height 12
click at [1472, 303] on li "Mark absent" at bounding box center [1484, 297] width 102 height 16
click at [1527, 500] on icon "button" at bounding box center [1529, 498] width 12 height 12
click at [1495, 635] on li "Mark absent" at bounding box center [1484, 639] width 102 height 16
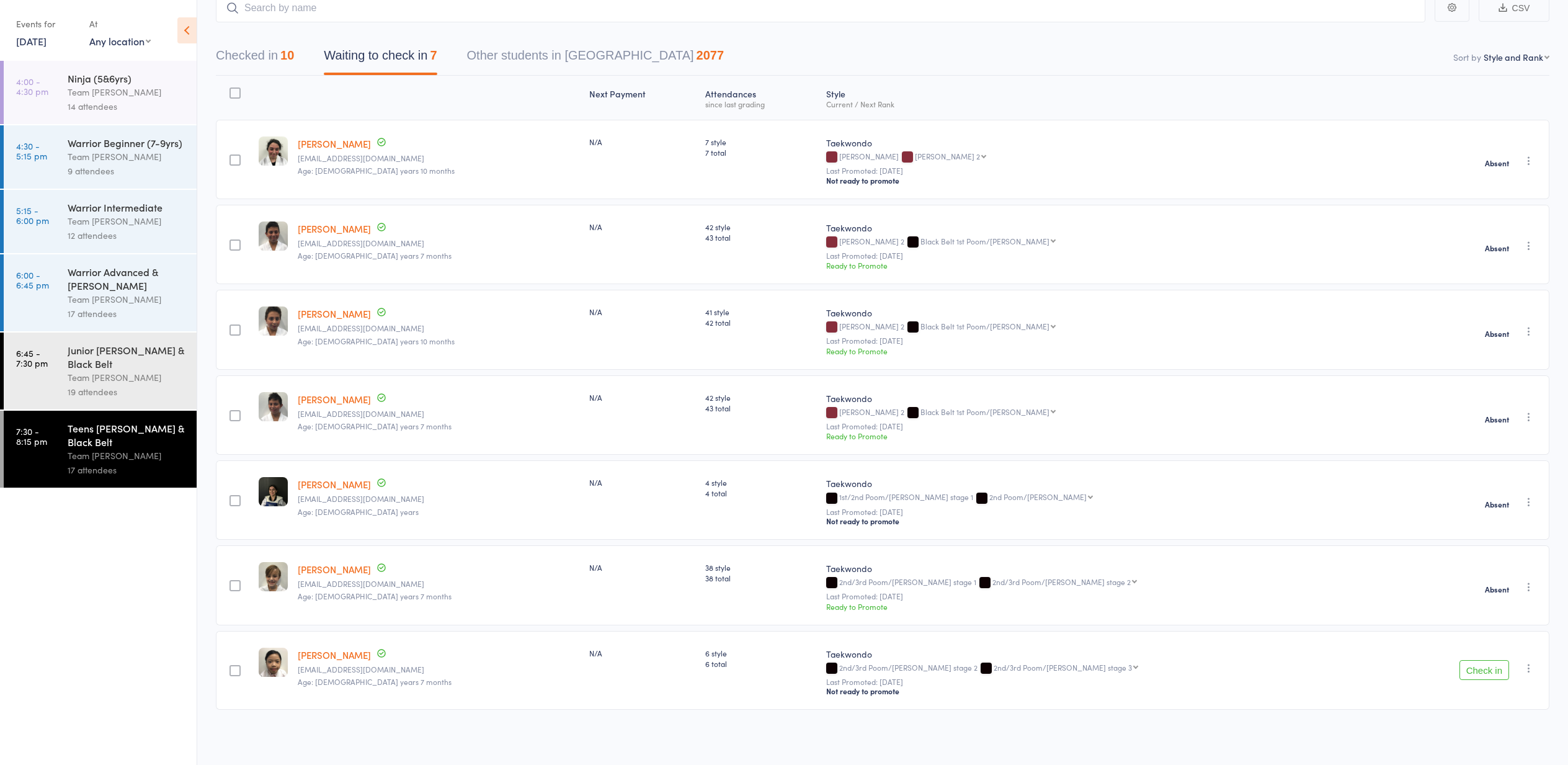
click at [1531, 668] on icon "button" at bounding box center [1529, 668] width 12 height 12
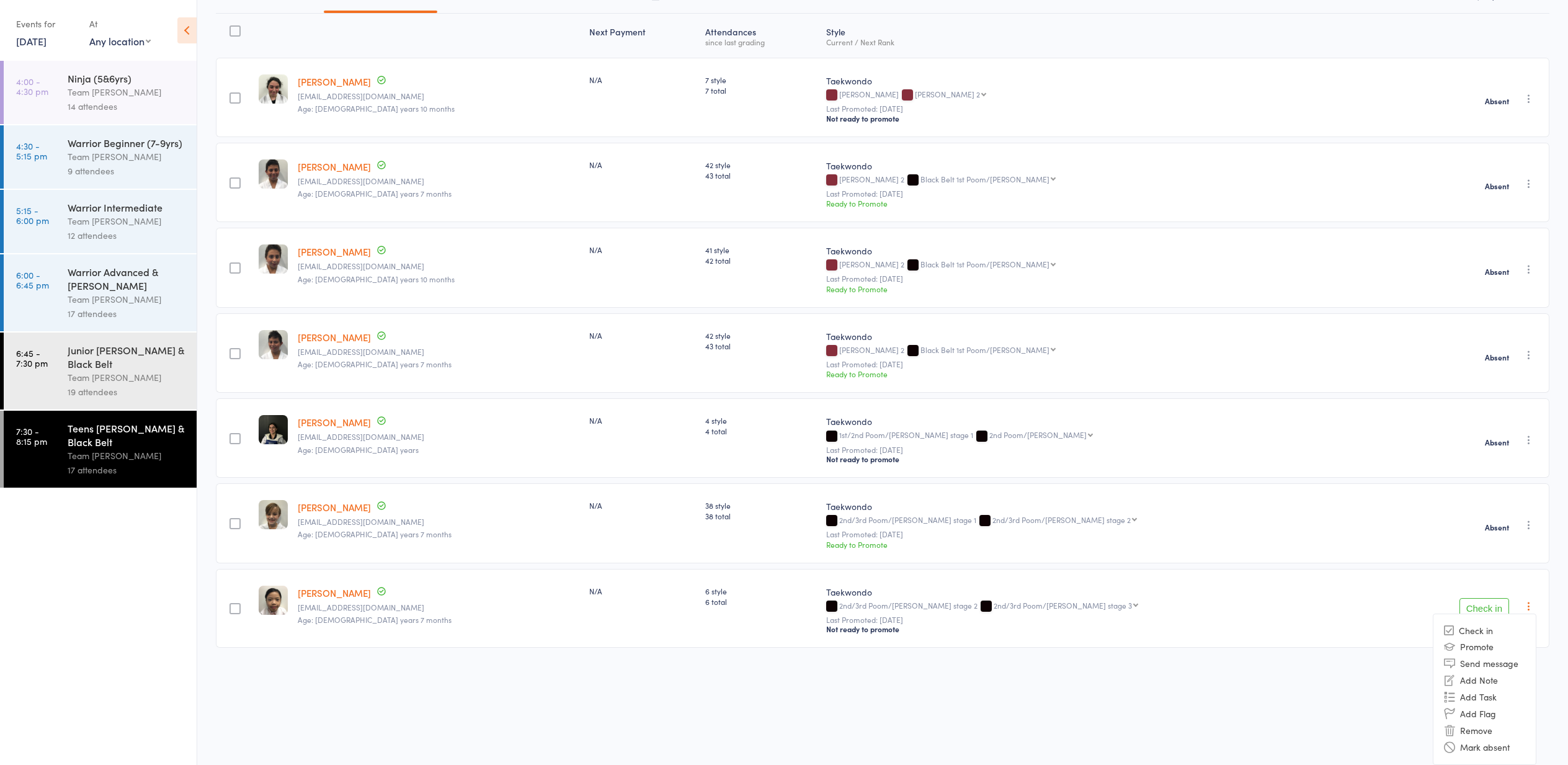
click at [1491, 749] on li "Mark absent" at bounding box center [1484, 746] width 102 height 16
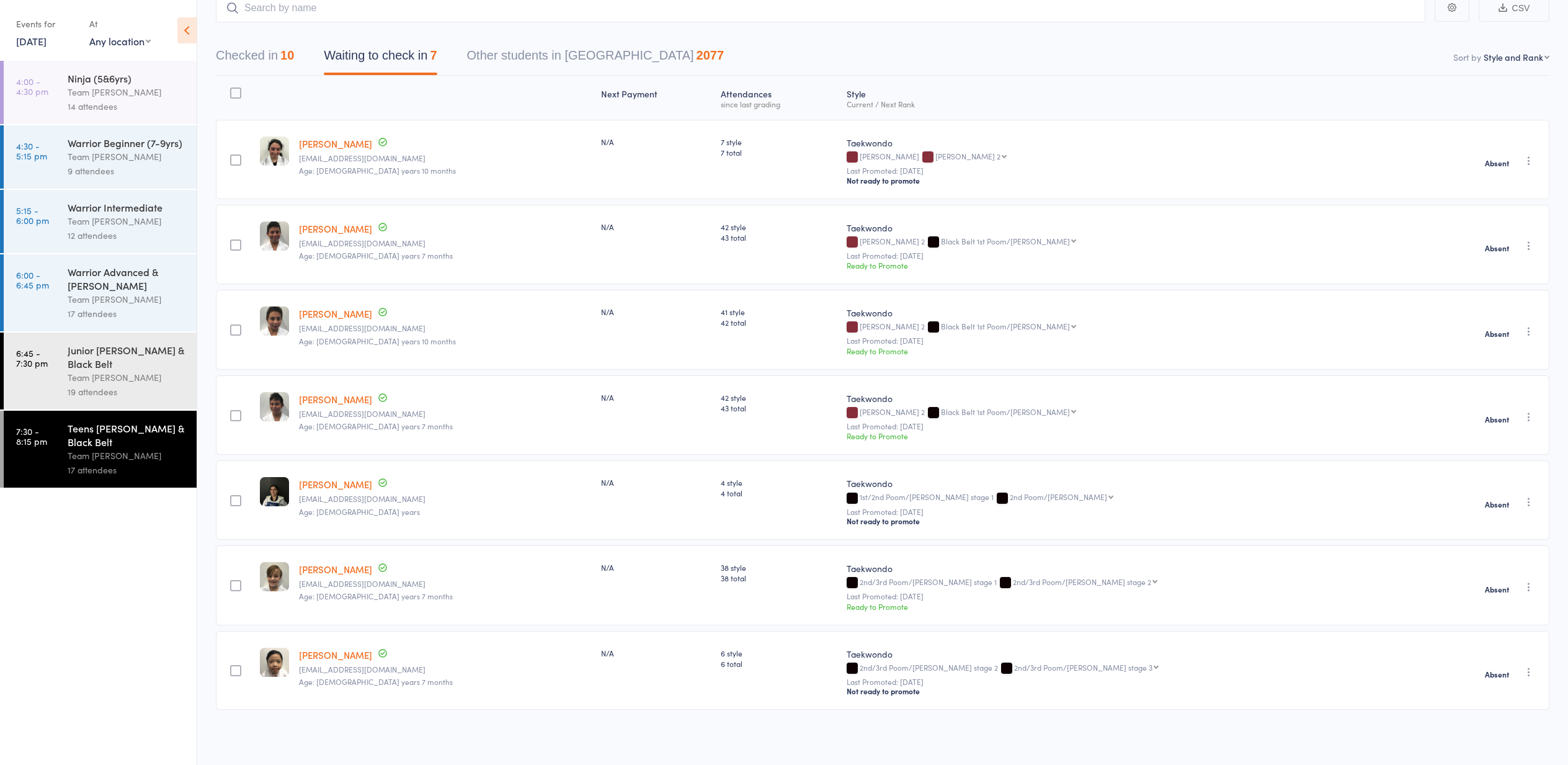
click at [30, 42] on link "11 Sep, 2025" at bounding box center [31, 41] width 30 height 13
drag, startPoint x: 159, startPoint y: 116, endPoint x: 152, endPoint y: 115, distance: 7.1
click at [159, 116] on span "12" at bounding box center [158, 117] width 11 height 11
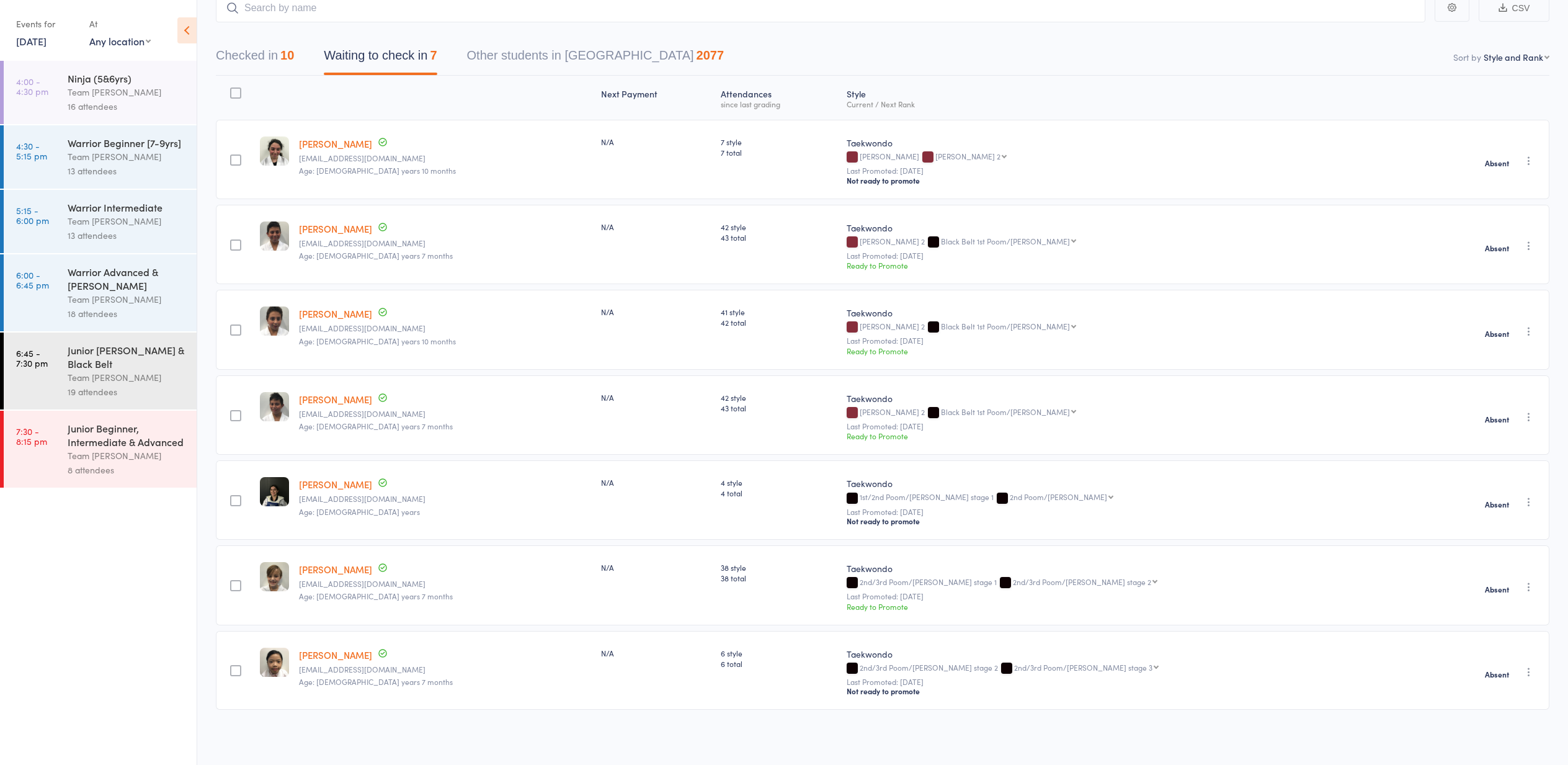
click at [102, 88] on div "Team [PERSON_NAME]" at bounding box center [127, 92] width 119 height 14
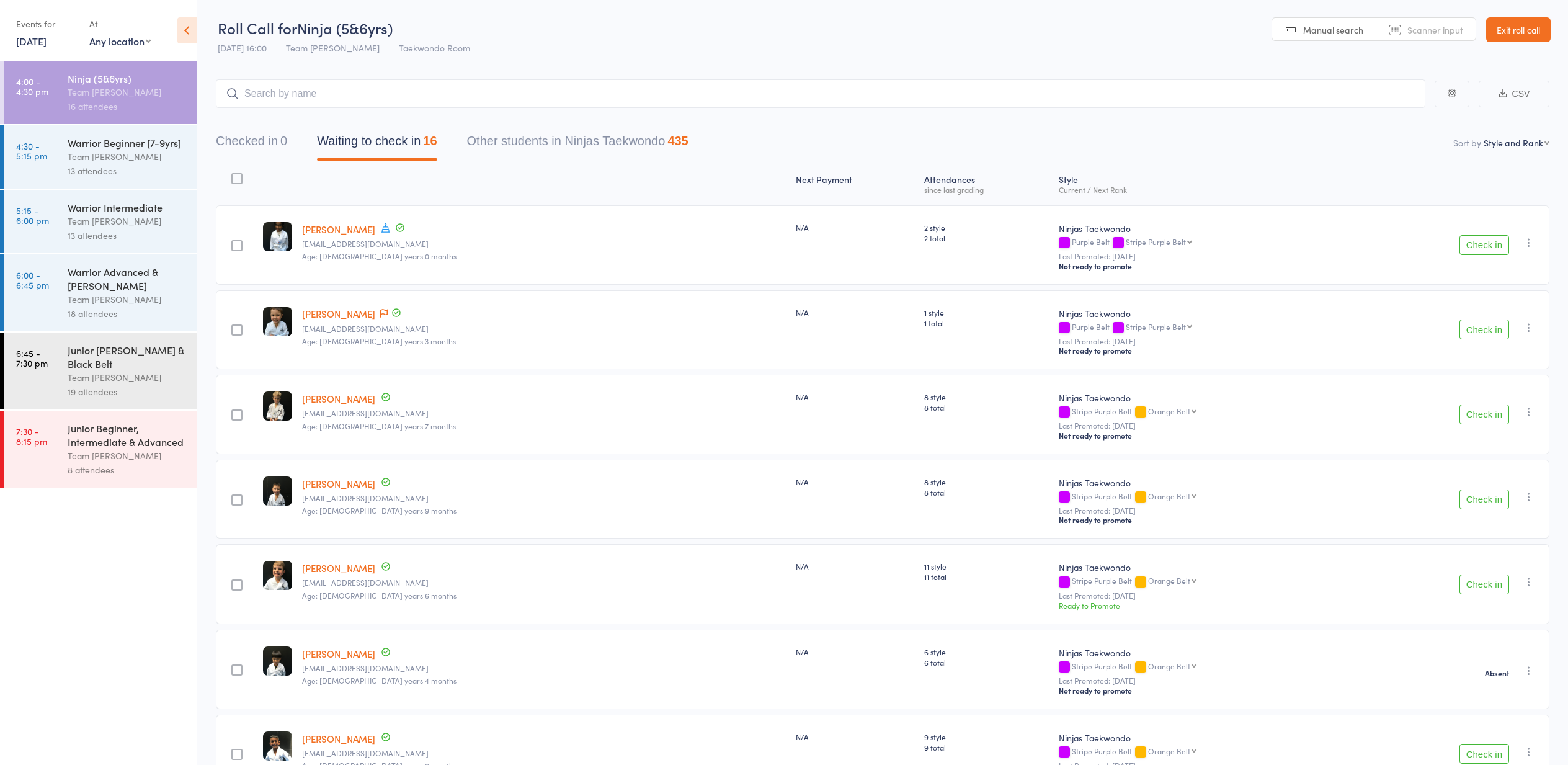
click at [98, 156] on div "Team [PERSON_NAME]" at bounding box center [127, 156] width 119 height 14
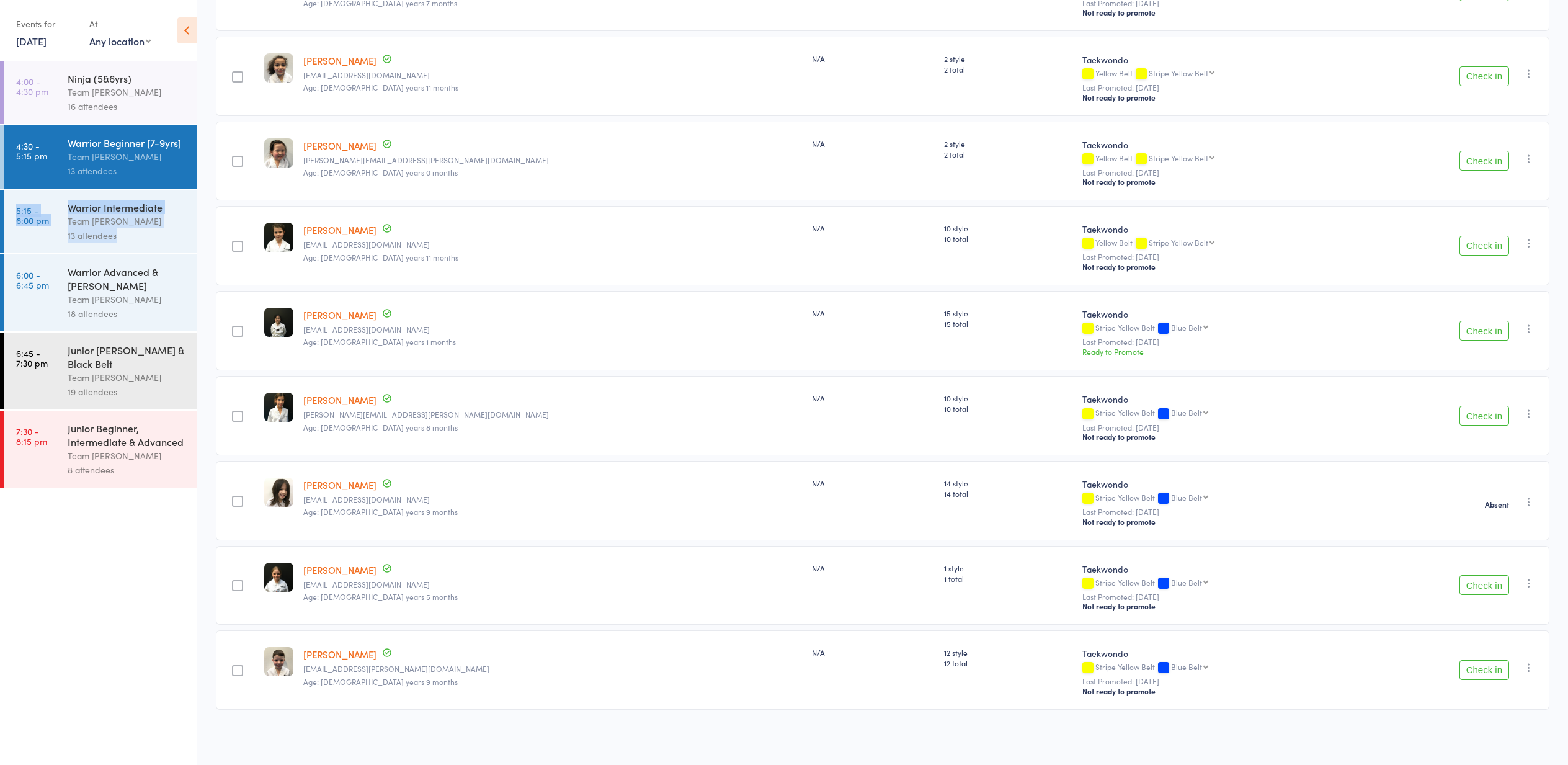
scroll to position [596, 0]
click at [233, 270] on div at bounding box center [237, 246] width 44 height 80
click at [134, 226] on div "Team [PERSON_NAME]" at bounding box center [127, 221] width 119 height 14
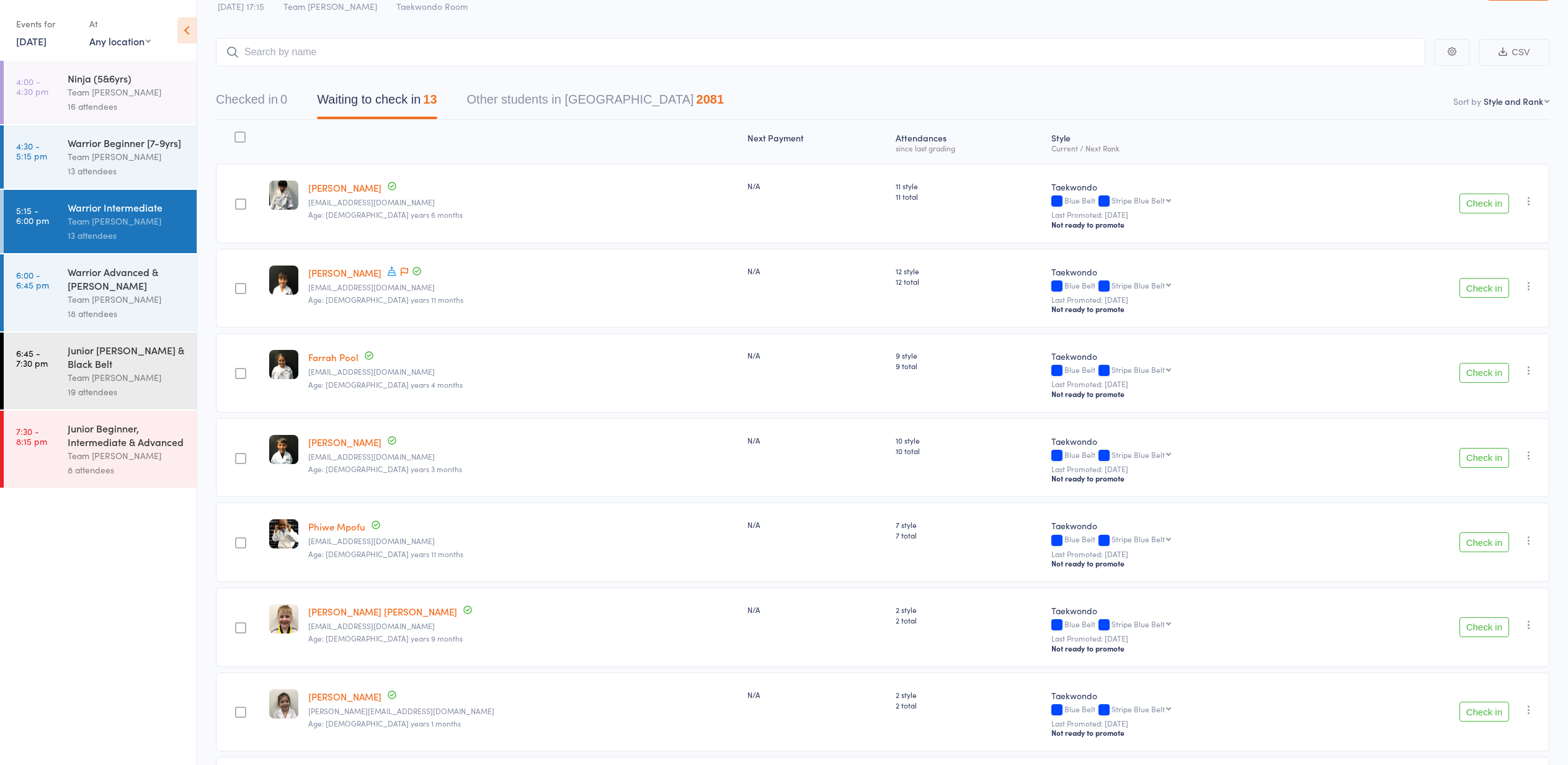
scroll to position [37, 0]
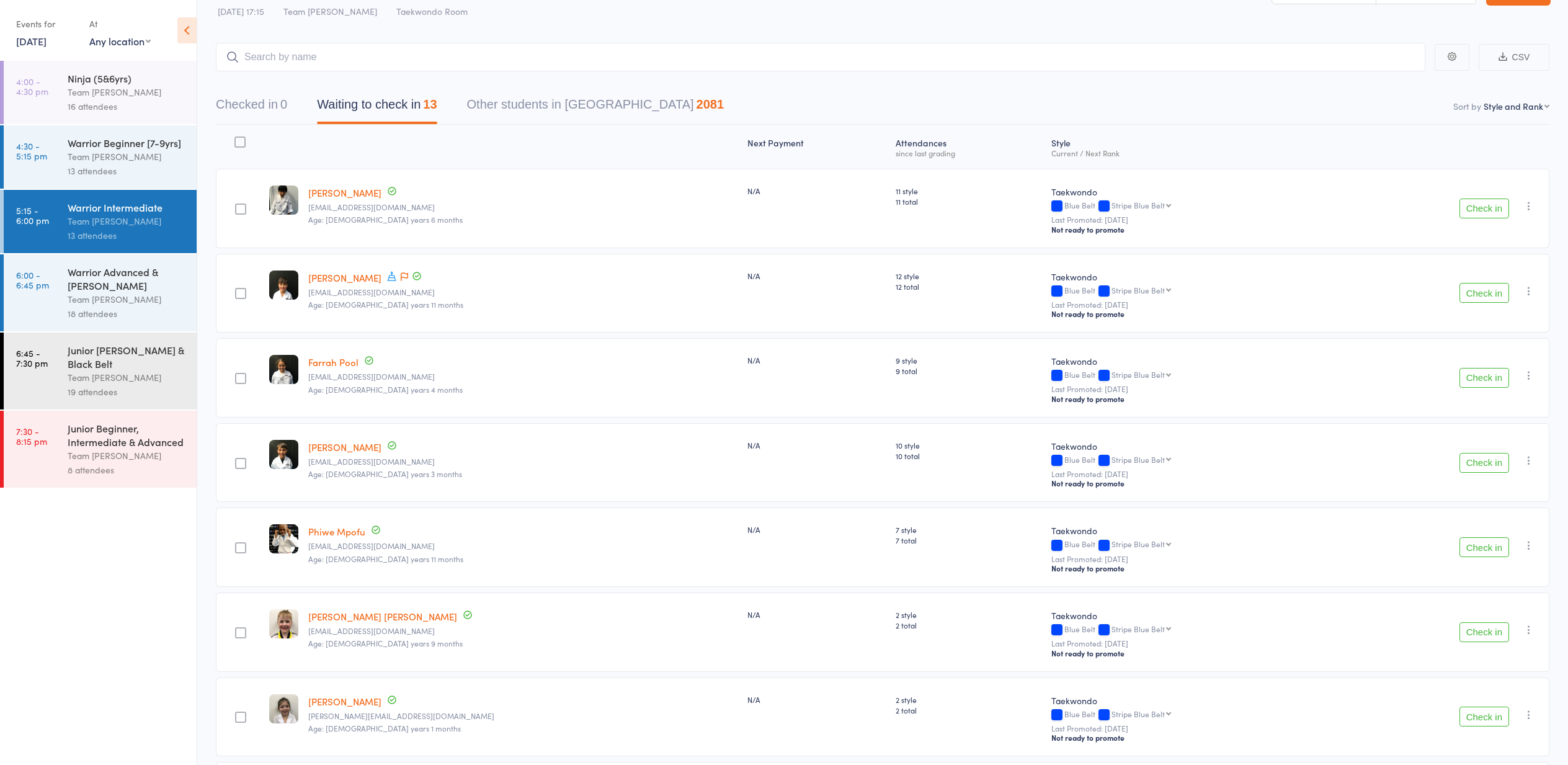
click at [91, 280] on div "Warrior Advanced & Cho Dan Bo" at bounding box center [127, 278] width 119 height 27
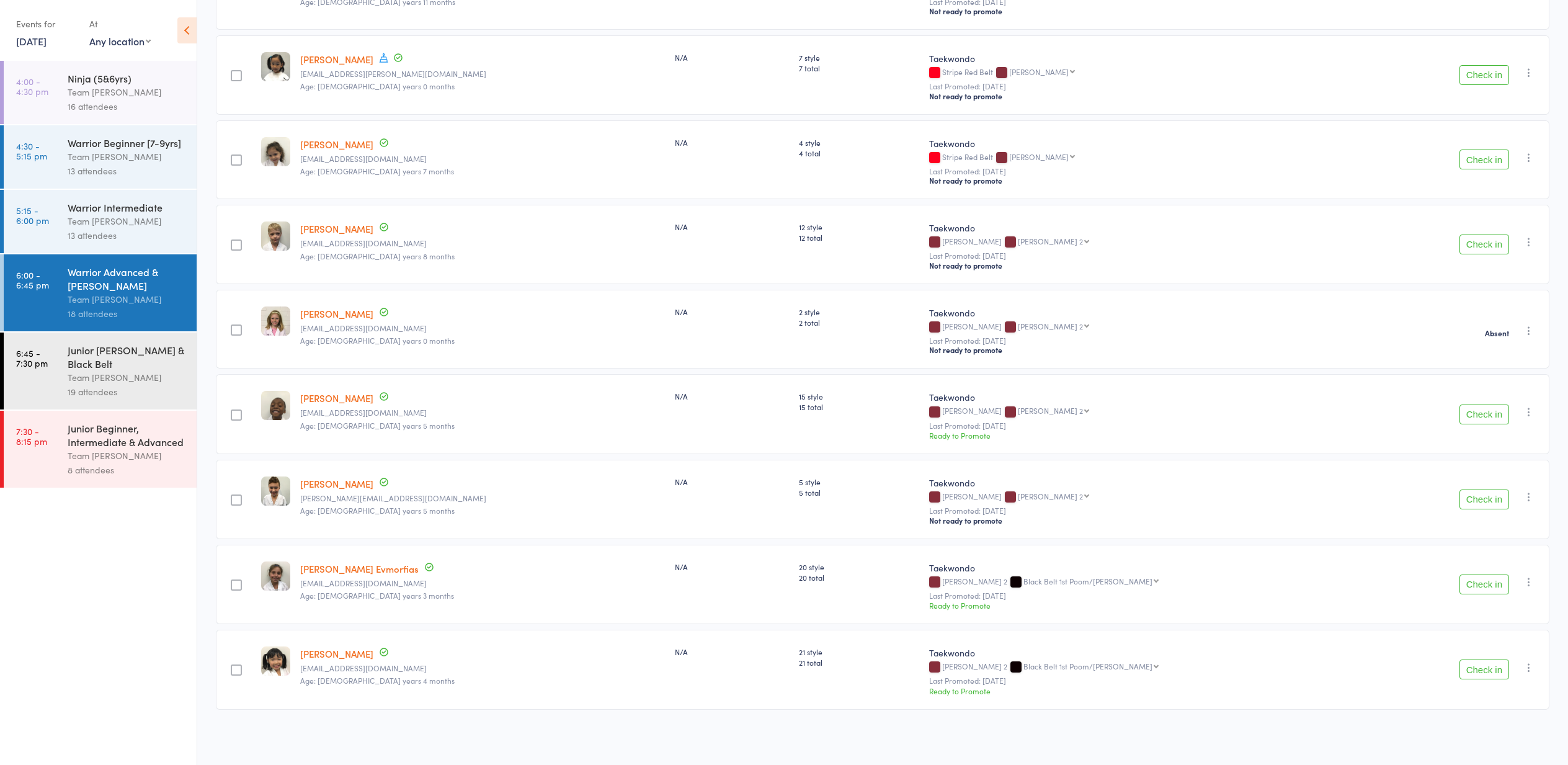
scroll to position [1021, 0]
click at [40, 42] on link "12 Sep, 2025" at bounding box center [31, 41] width 30 height 13
click at [134, 116] on span "11" at bounding box center [136, 117] width 11 height 11
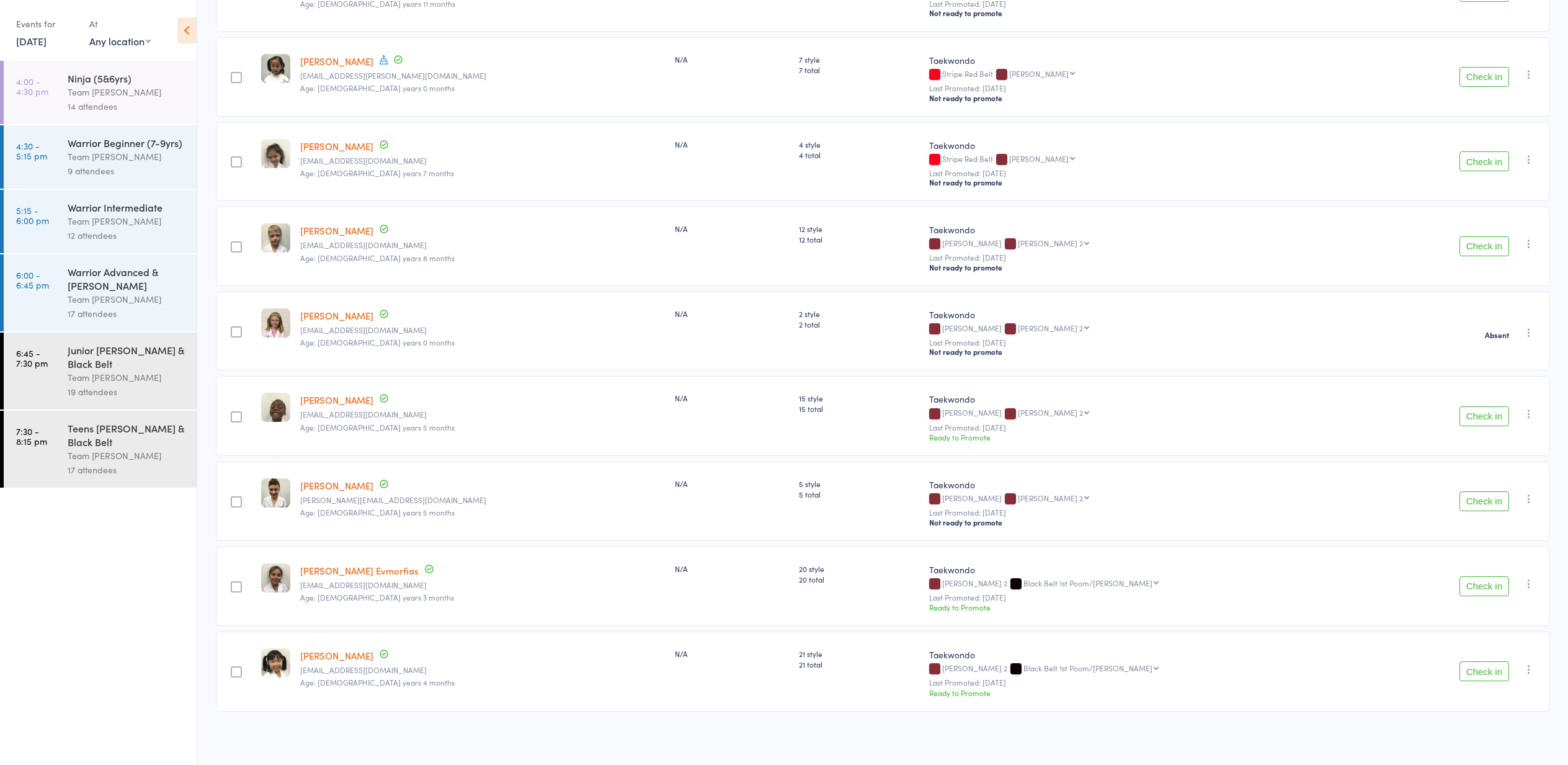
scroll to position [1016, 0]
click at [96, 427] on div "Teens Cho Dan Bo & Black Belt" at bounding box center [127, 434] width 119 height 27
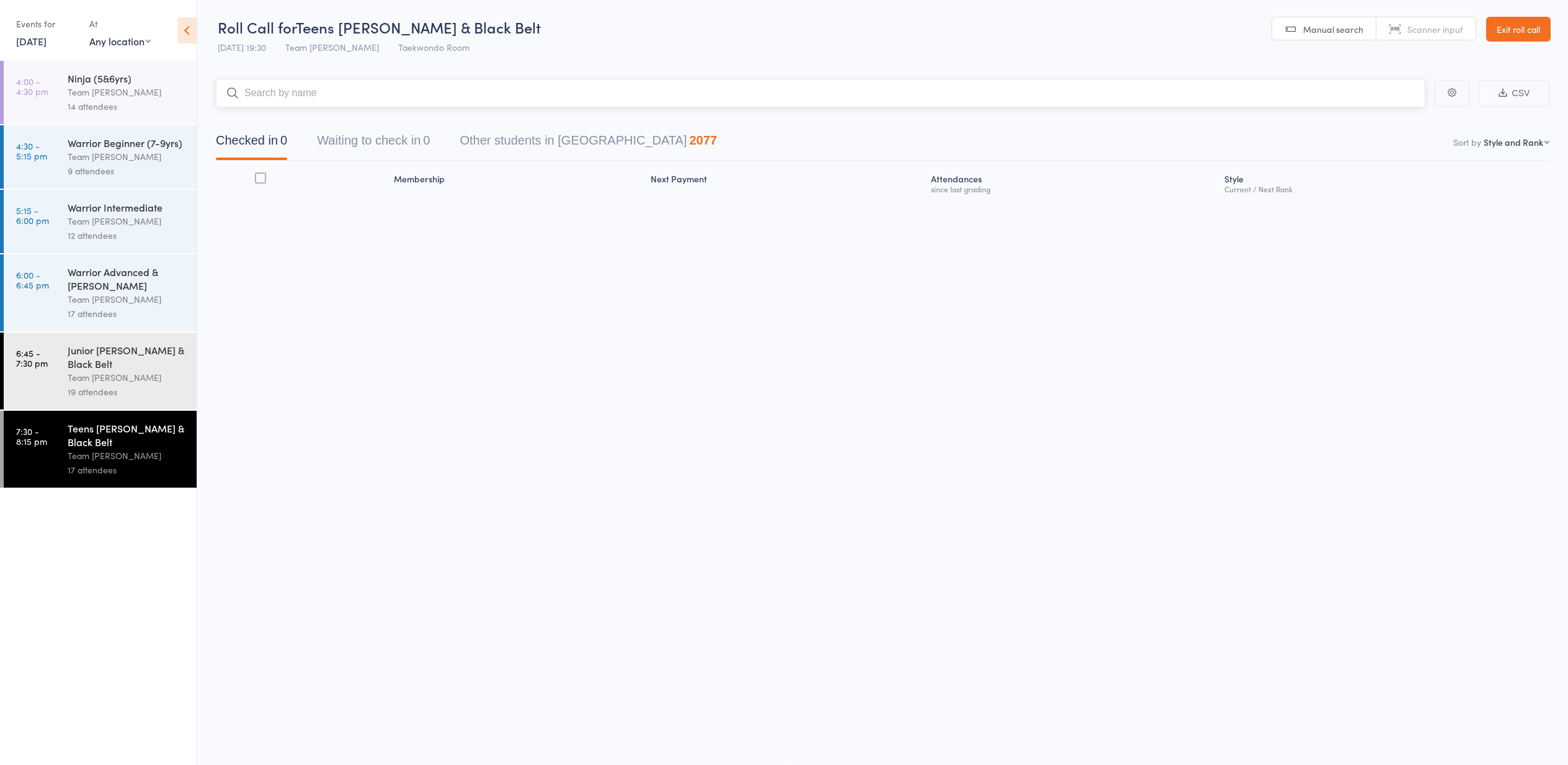
scroll to position [1, 0]
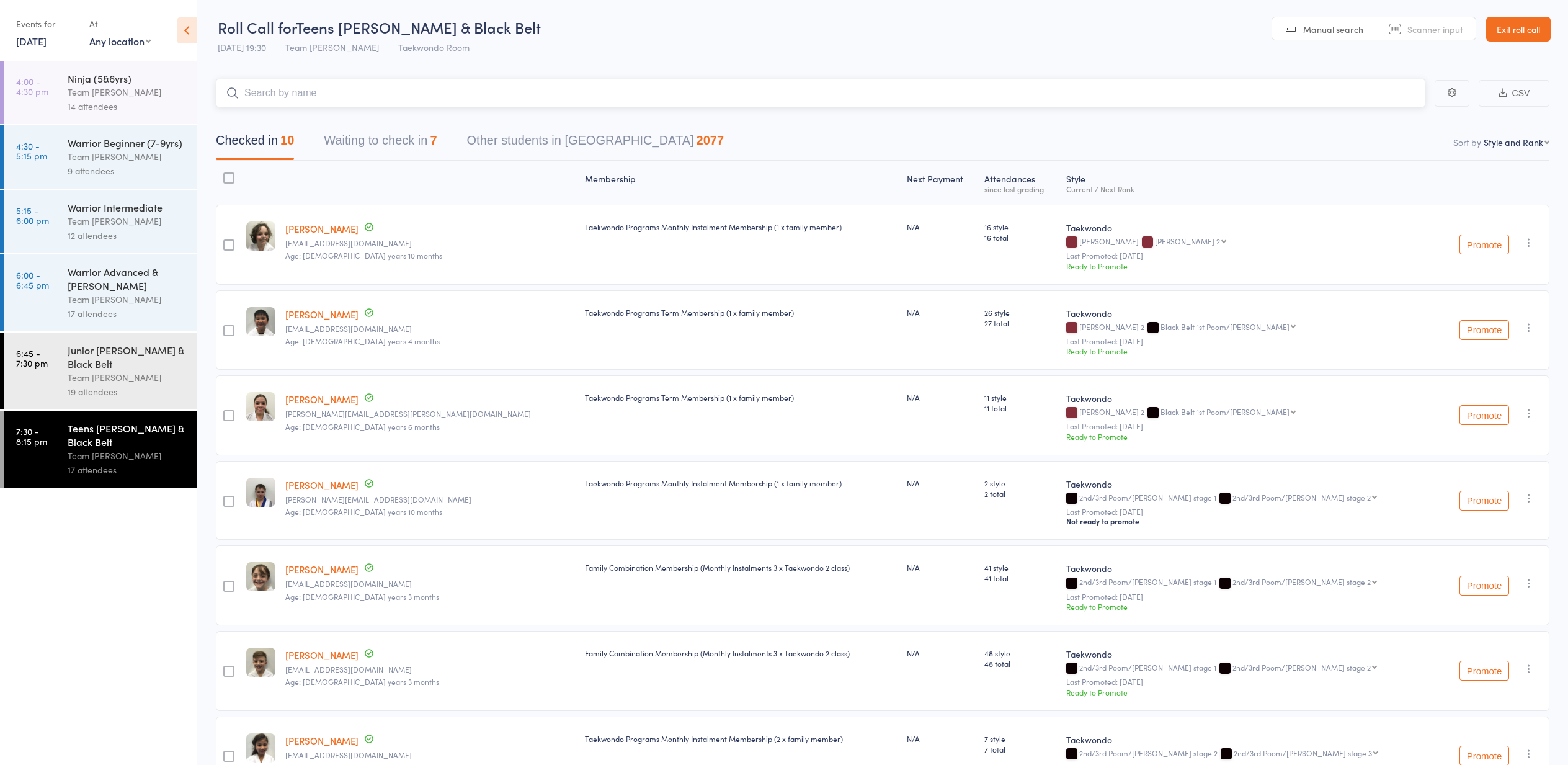
click at [386, 137] on button "Waiting to check in 7" at bounding box center [380, 144] width 113 height 33
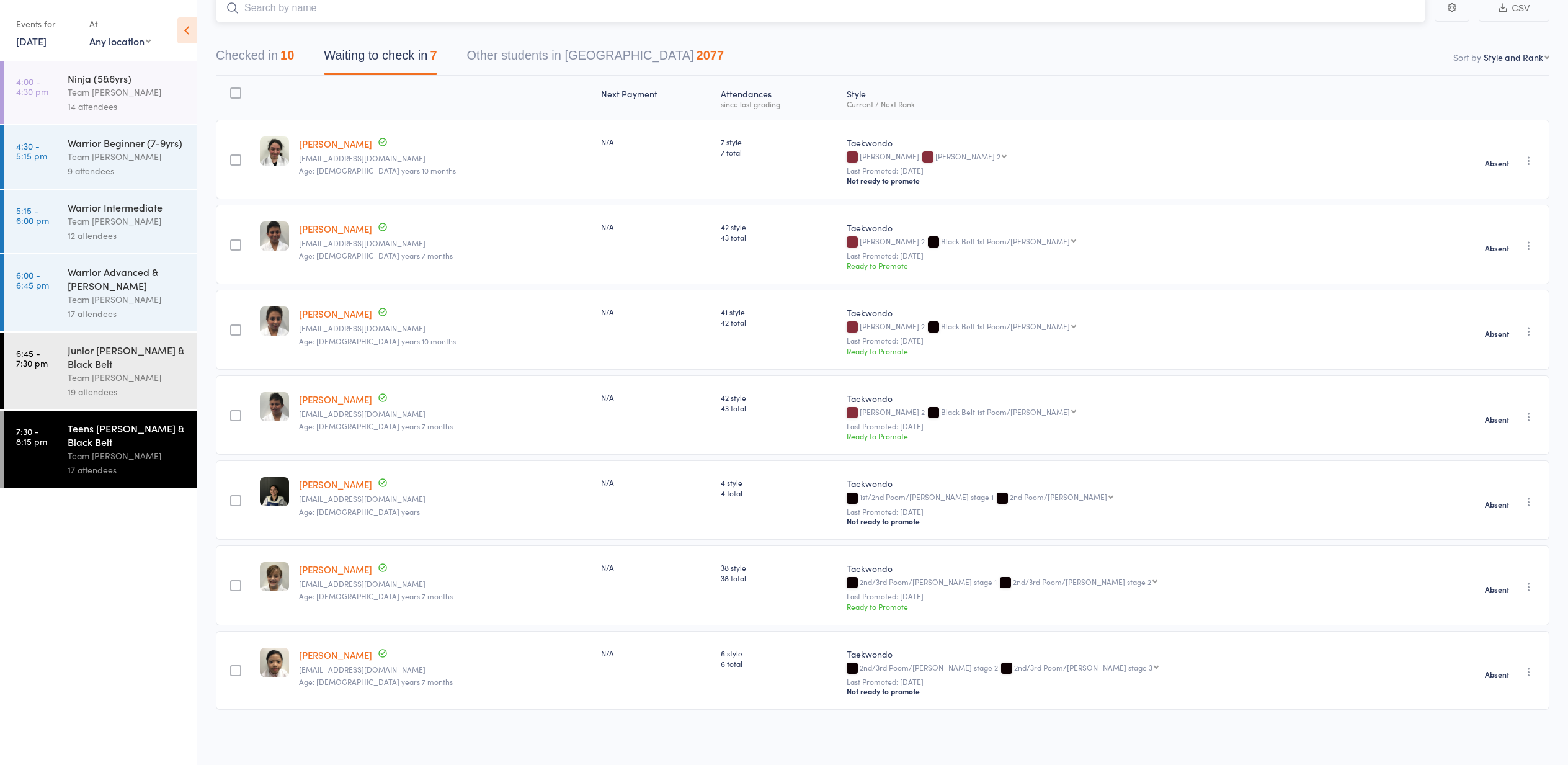
scroll to position [86, 1]
click at [1527, 498] on icon "button" at bounding box center [1529, 502] width 12 height 12
click at [1497, 527] on li "Check in" at bounding box center [1484, 527] width 102 height 16
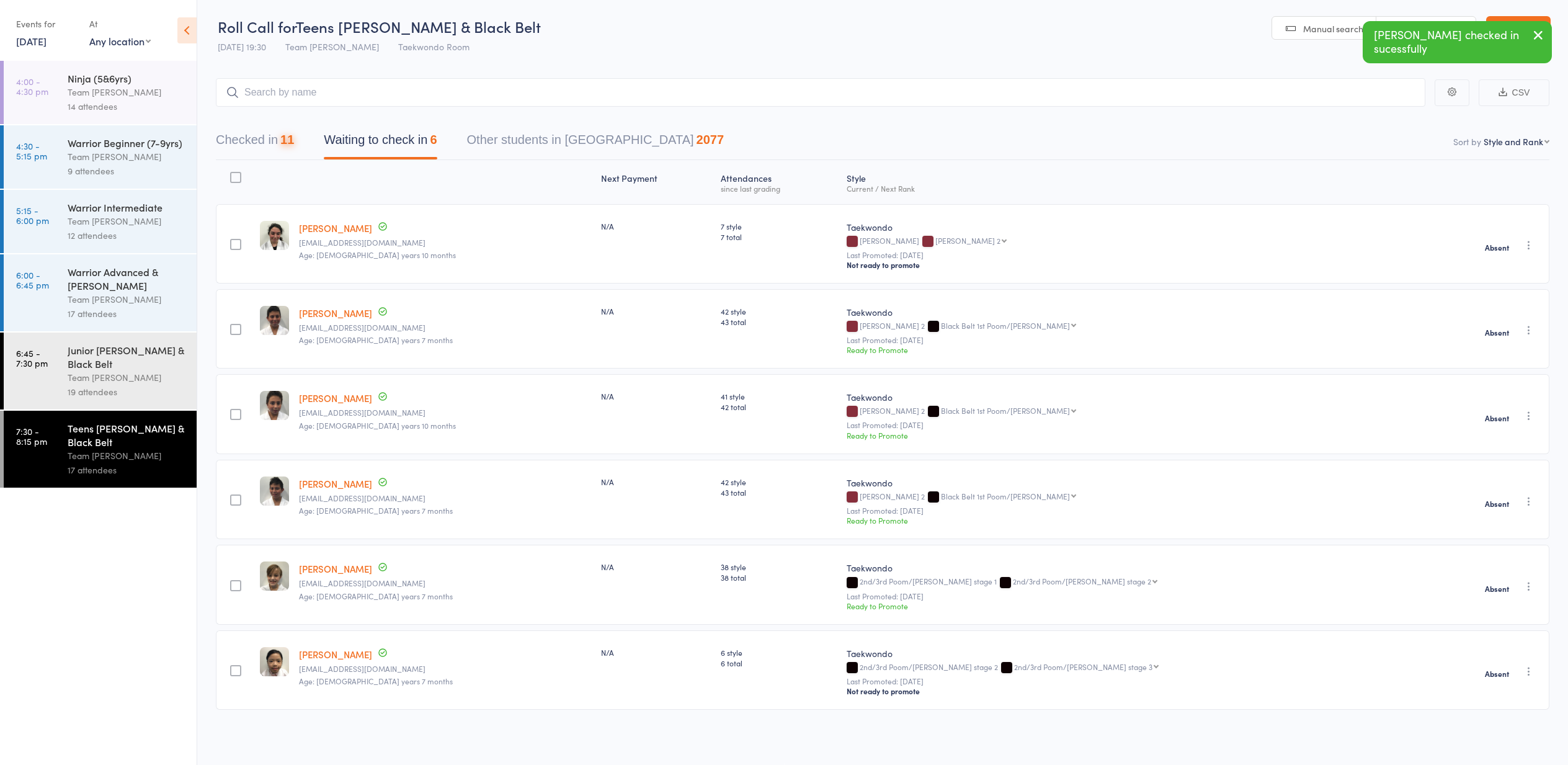
scroll to position [1, 0]
click at [100, 347] on div "Junior Cho Dan Bo & Black Belt" at bounding box center [127, 356] width 119 height 27
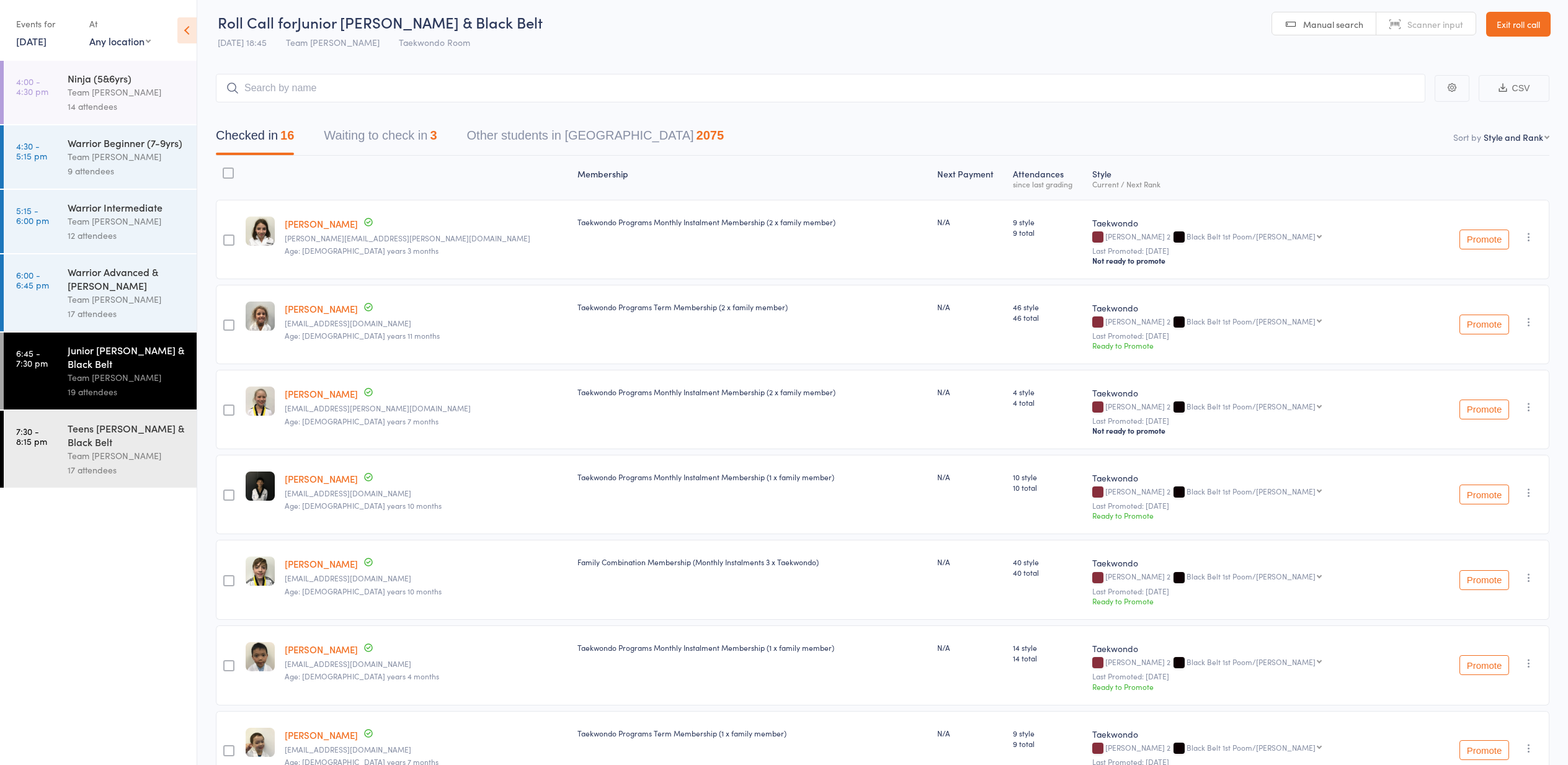
drag, startPoint x: 379, startPoint y: 141, endPoint x: 372, endPoint y: 142, distance: 7.1
click at [378, 141] on button "Waiting to check in 3" at bounding box center [380, 139] width 113 height 33
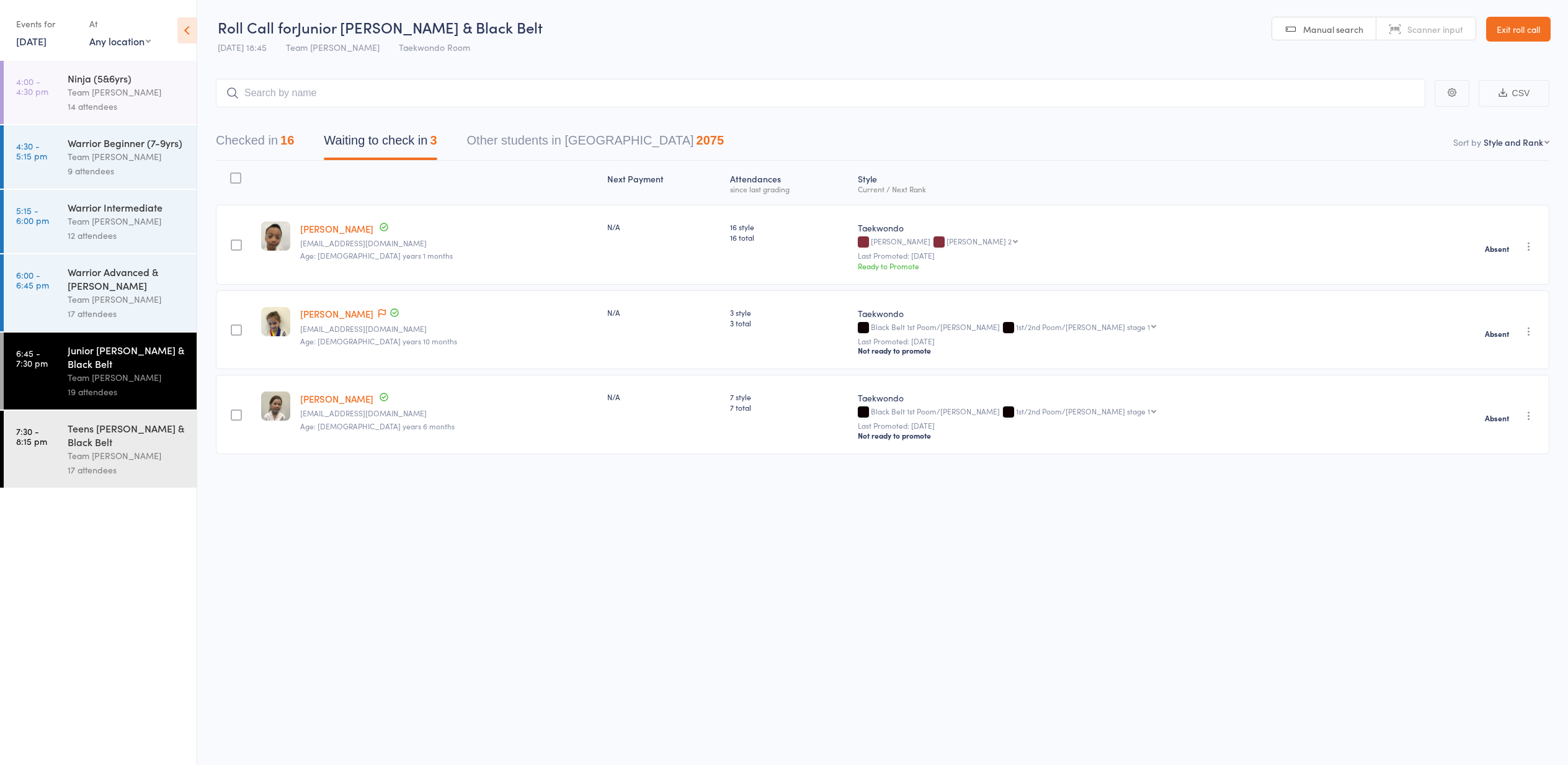
scroll to position [3, 0]
click at [1517, 27] on link "Exit roll call" at bounding box center [1518, 29] width 65 height 25
